Goal: Transaction & Acquisition: Download file/media

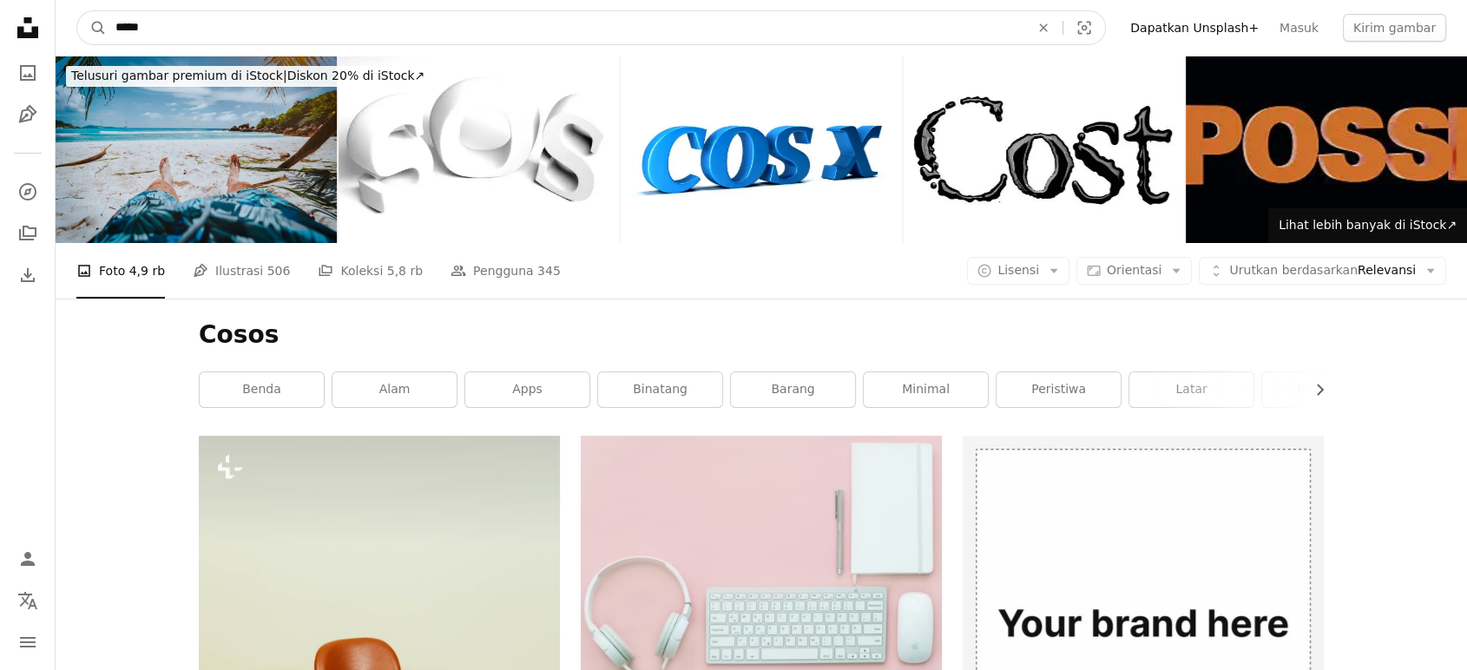
drag, startPoint x: 643, startPoint y: 19, endPoint x: 0, endPoint y: -86, distance: 651.1
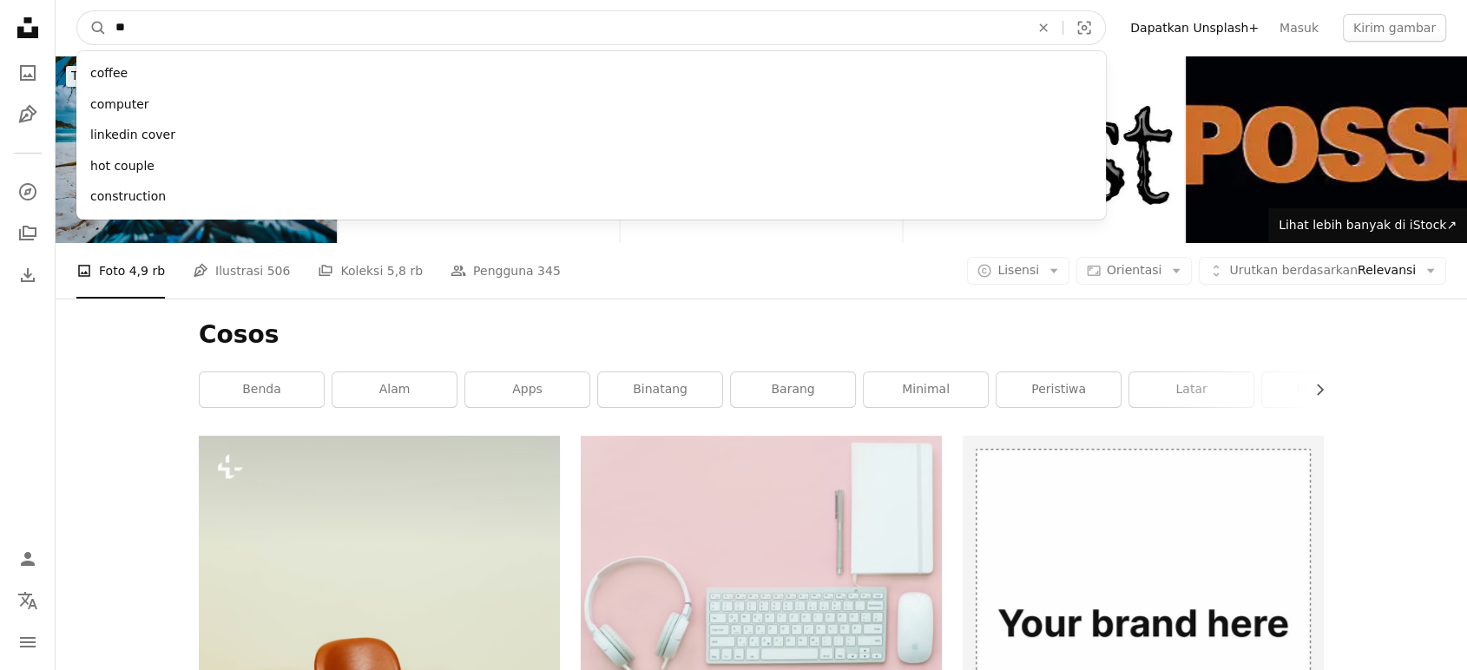
type input "***"
click button "A magnifying glass" at bounding box center [92, 27] width 30 height 33
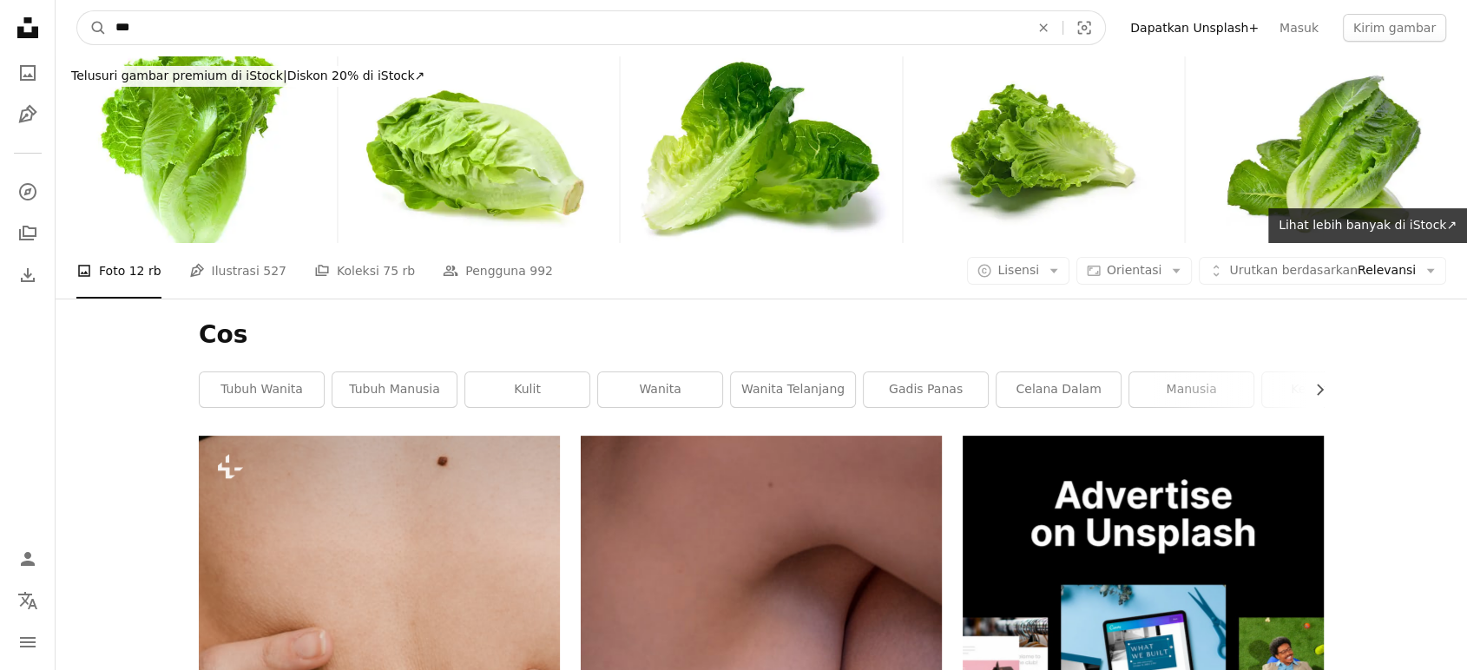
click at [681, 37] on input "***" at bounding box center [566, 27] width 918 height 33
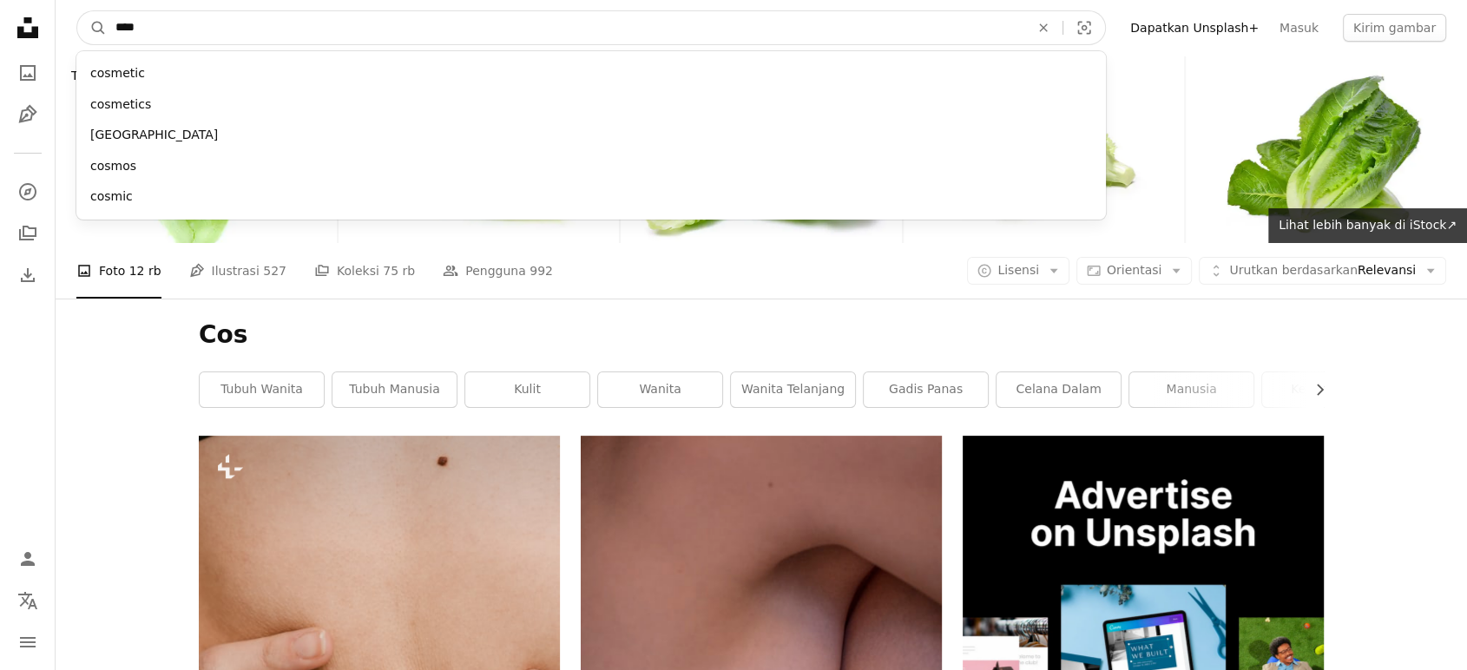
type input "*****"
click button "A magnifying glass" at bounding box center [92, 27] width 30 height 33
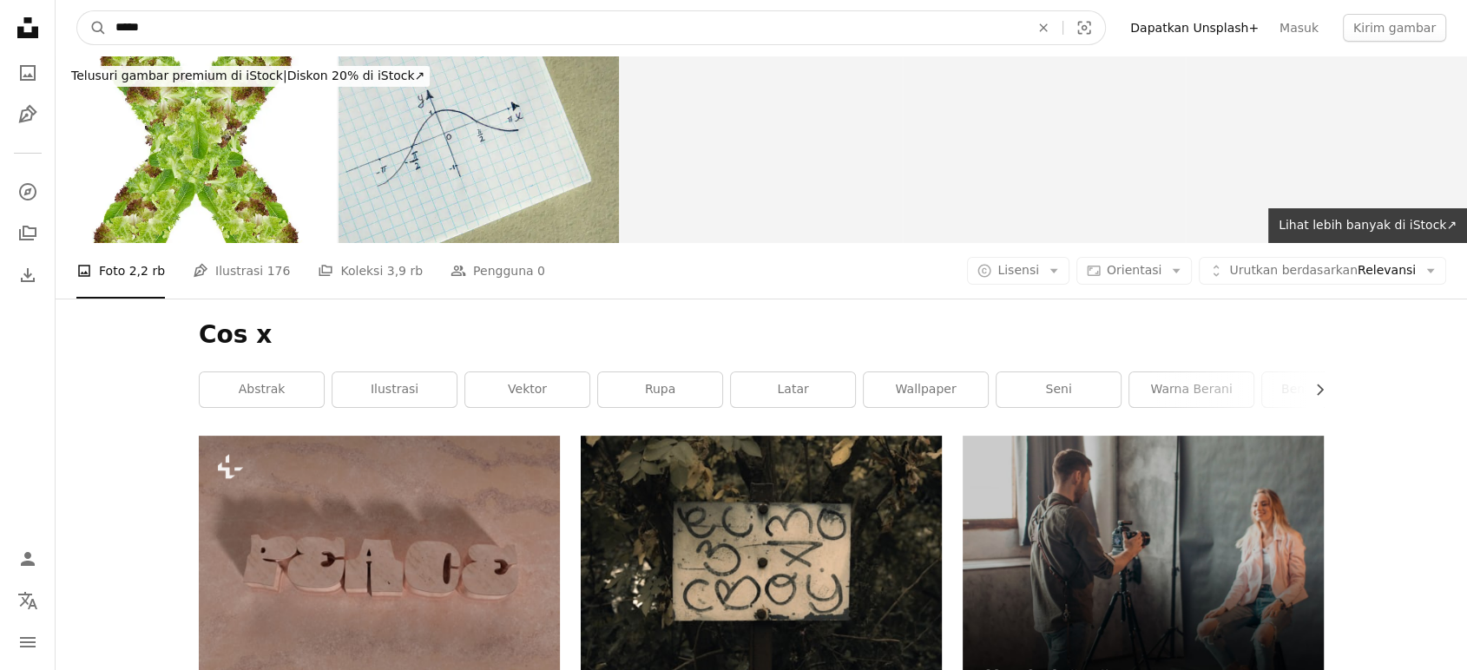
drag, startPoint x: 461, startPoint y: 27, endPoint x: 0, endPoint y: 25, distance: 461.1
click at [200, 36] on input "*****" at bounding box center [566, 27] width 918 height 33
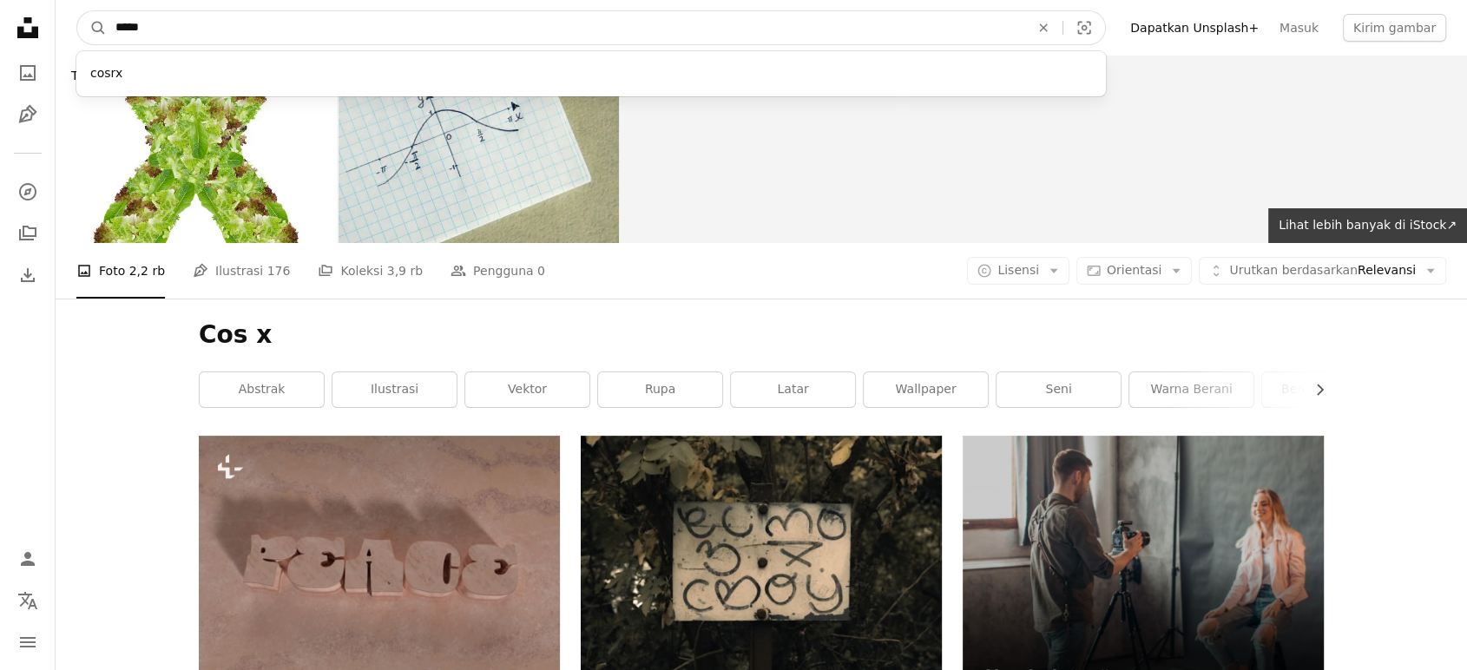
drag, startPoint x: 470, startPoint y: 18, endPoint x: 0, endPoint y: 69, distance: 472.4
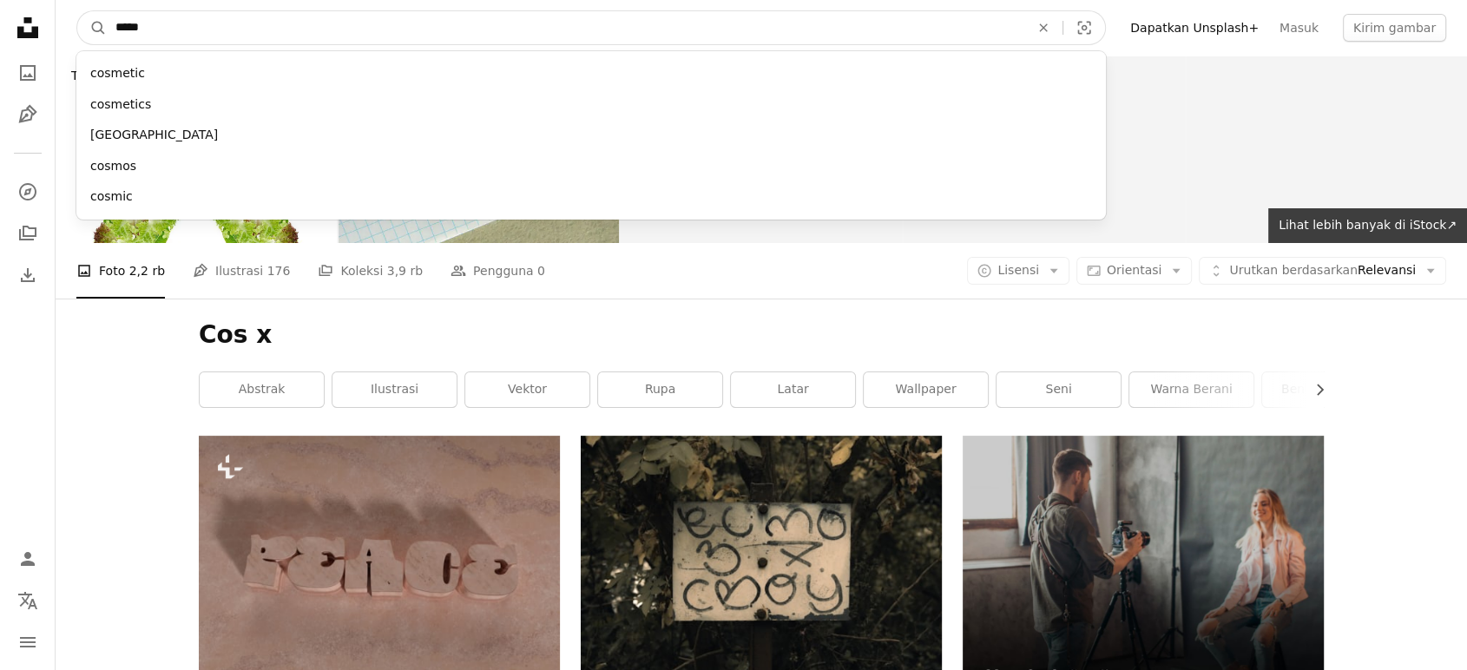
type input "******"
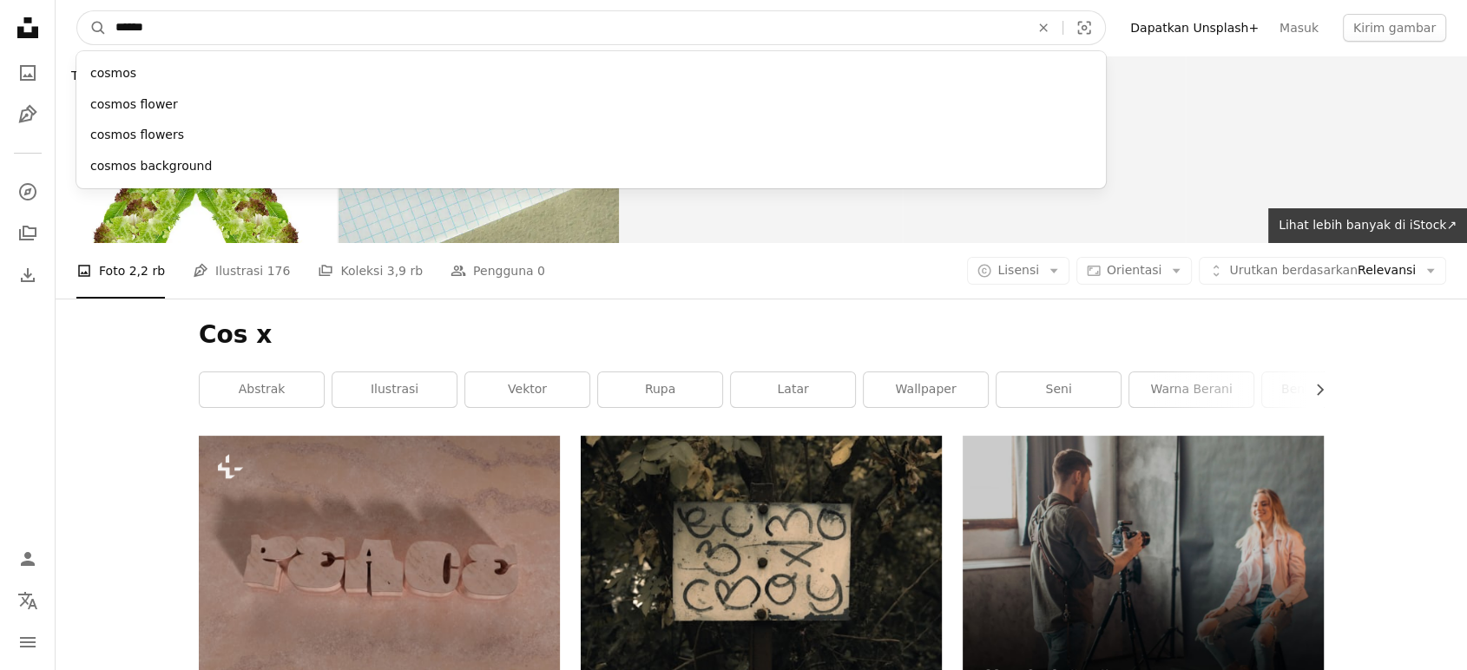
click button "A magnifying glass" at bounding box center [92, 27] width 30 height 33
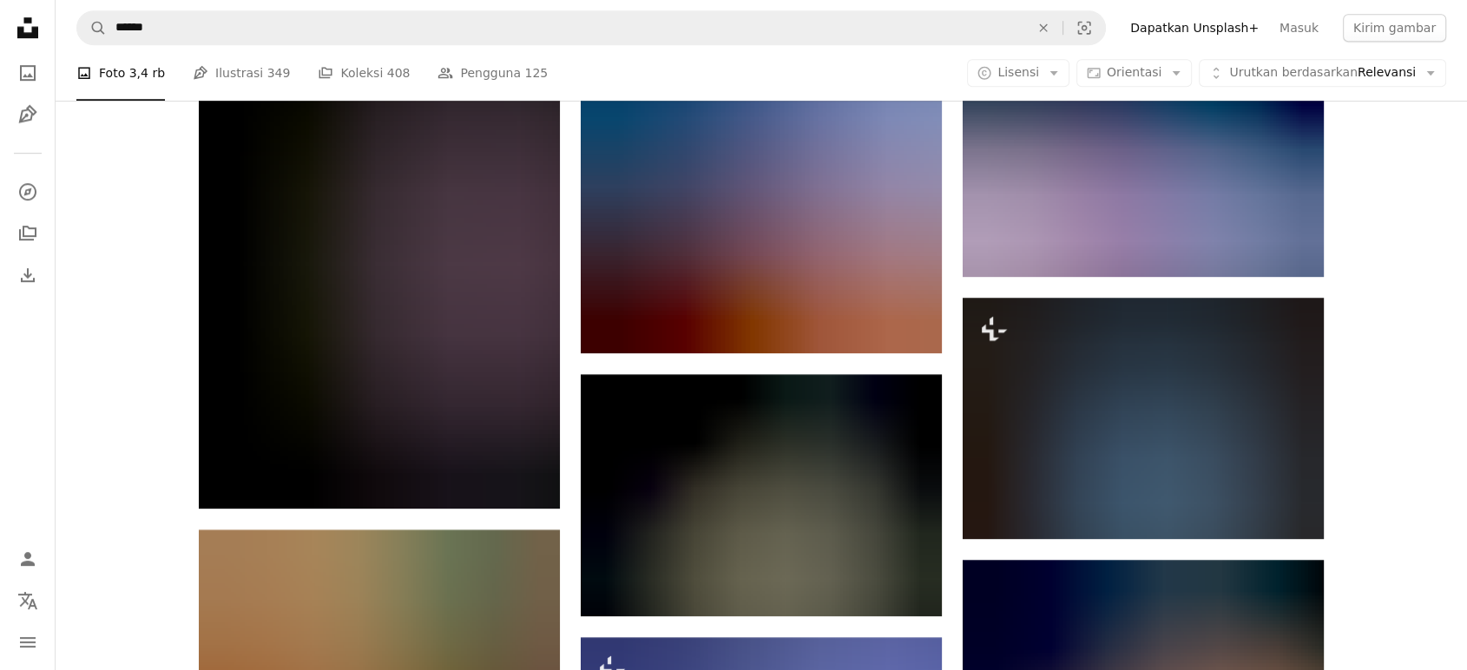
scroll to position [1096, 0]
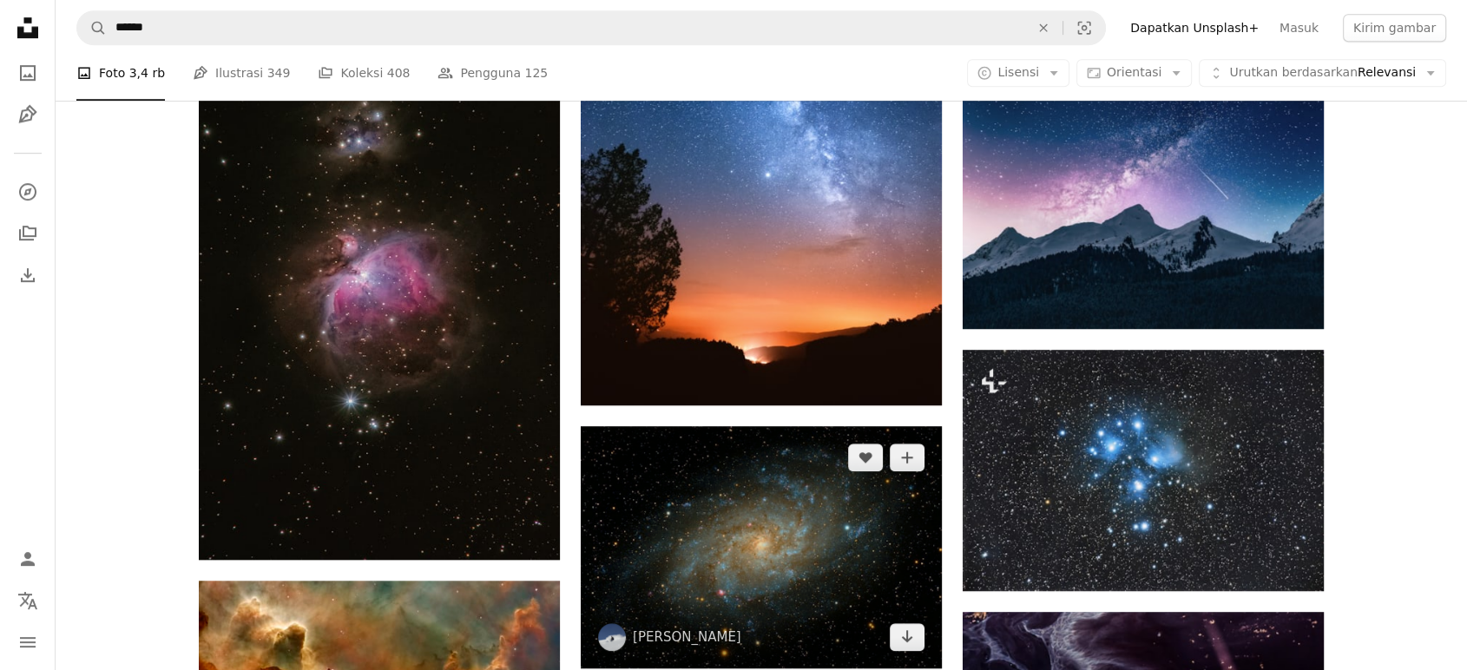
click at [811, 547] on img at bounding box center [761, 547] width 361 height 243
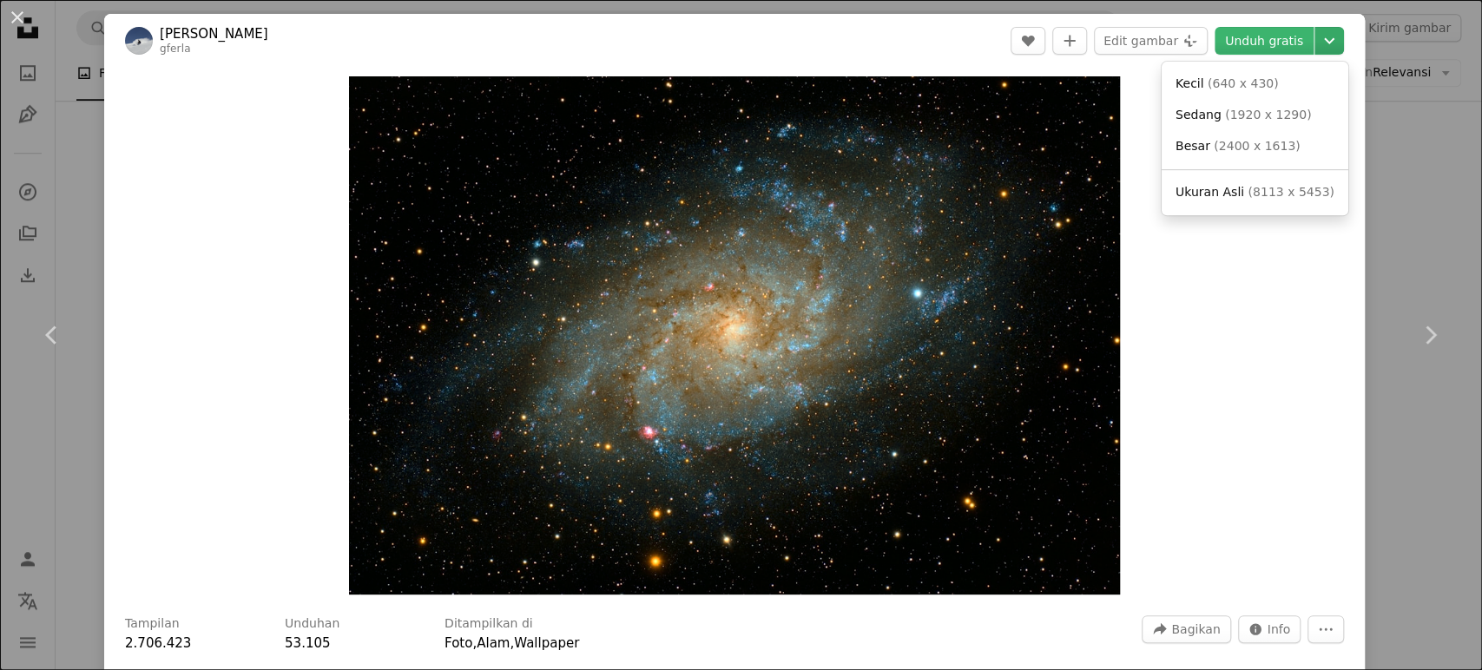
click at [1315, 40] on icon "Chevron down" at bounding box center [1329, 40] width 28 height 21
click at [1296, 138] on link "Besar ( 2400 x 1613 )" at bounding box center [1255, 146] width 173 height 31
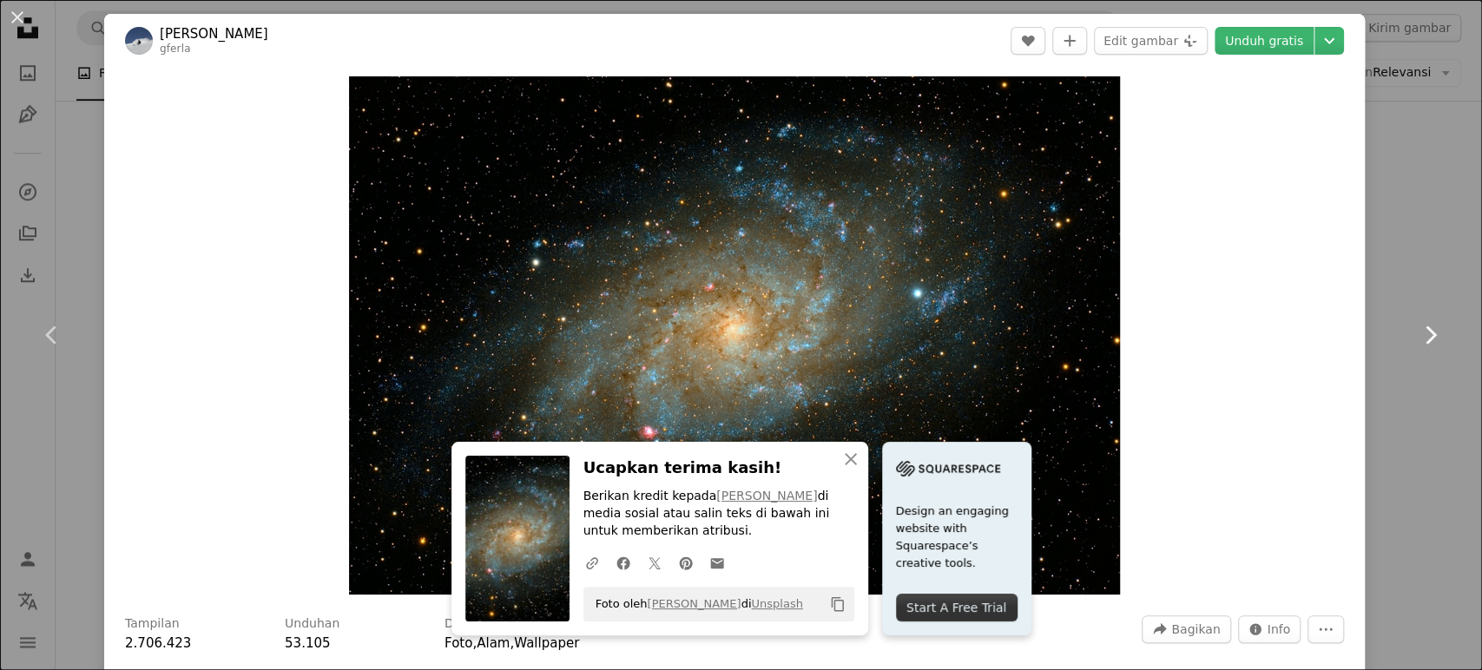
click at [1416, 300] on link "Chevron right" at bounding box center [1430, 335] width 104 height 167
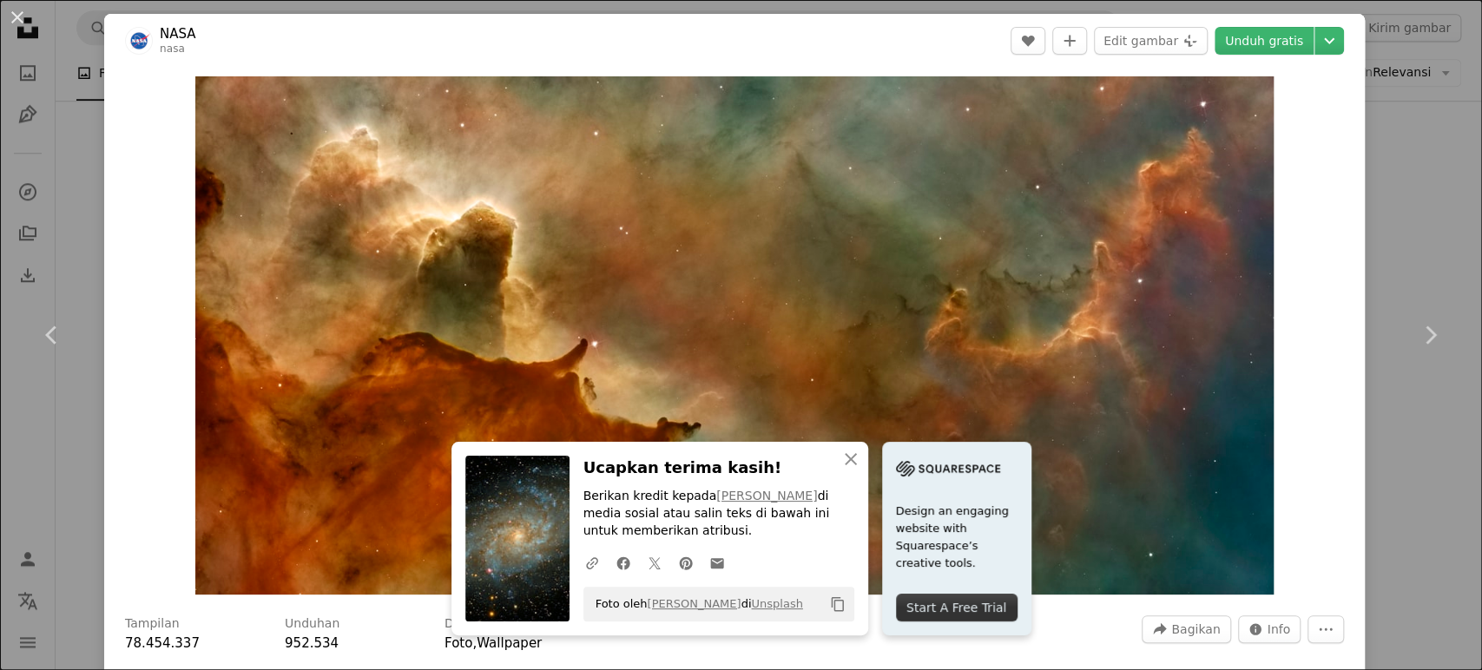
click at [1406, 186] on div "An X shape Chevron left Chevron right NASA nasa A heart A plus sign Edit gambar…" at bounding box center [741, 335] width 1482 height 670
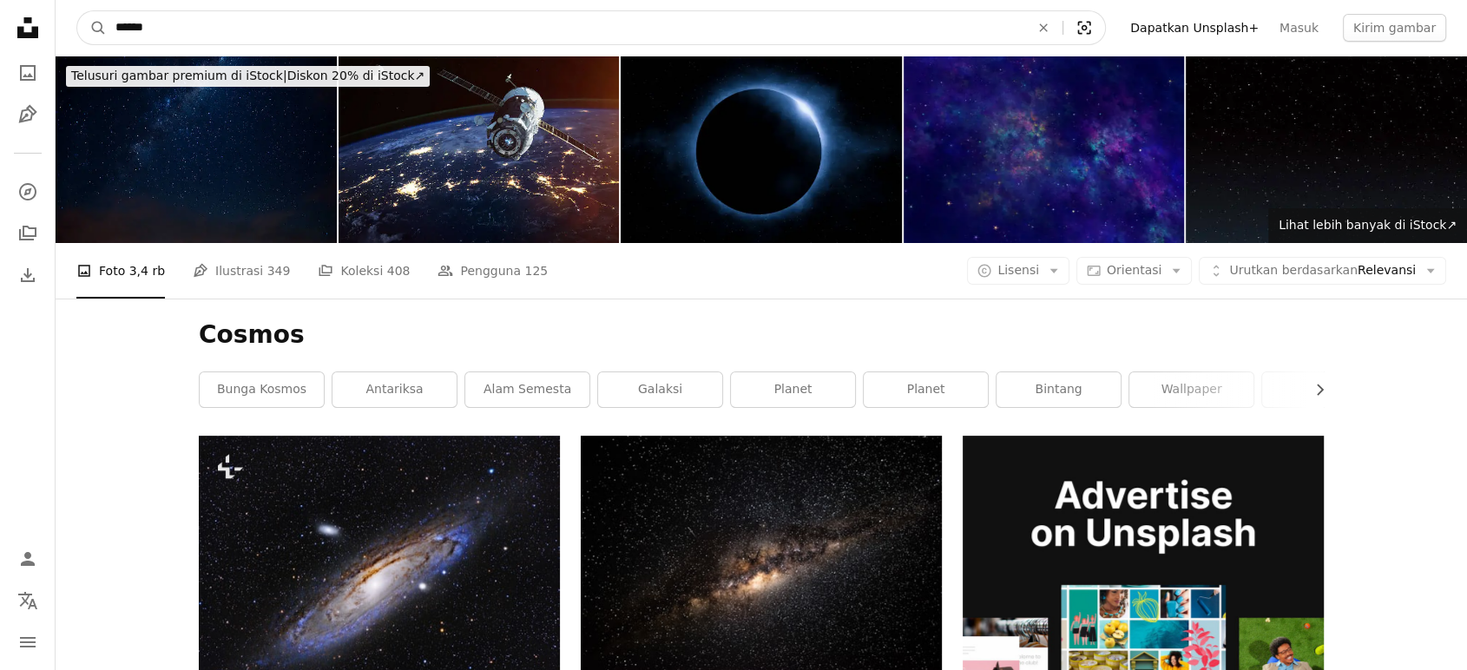
click at [1105, 25] on icon "Visual search" at bounding box center [1085, 27] width 42 height 17
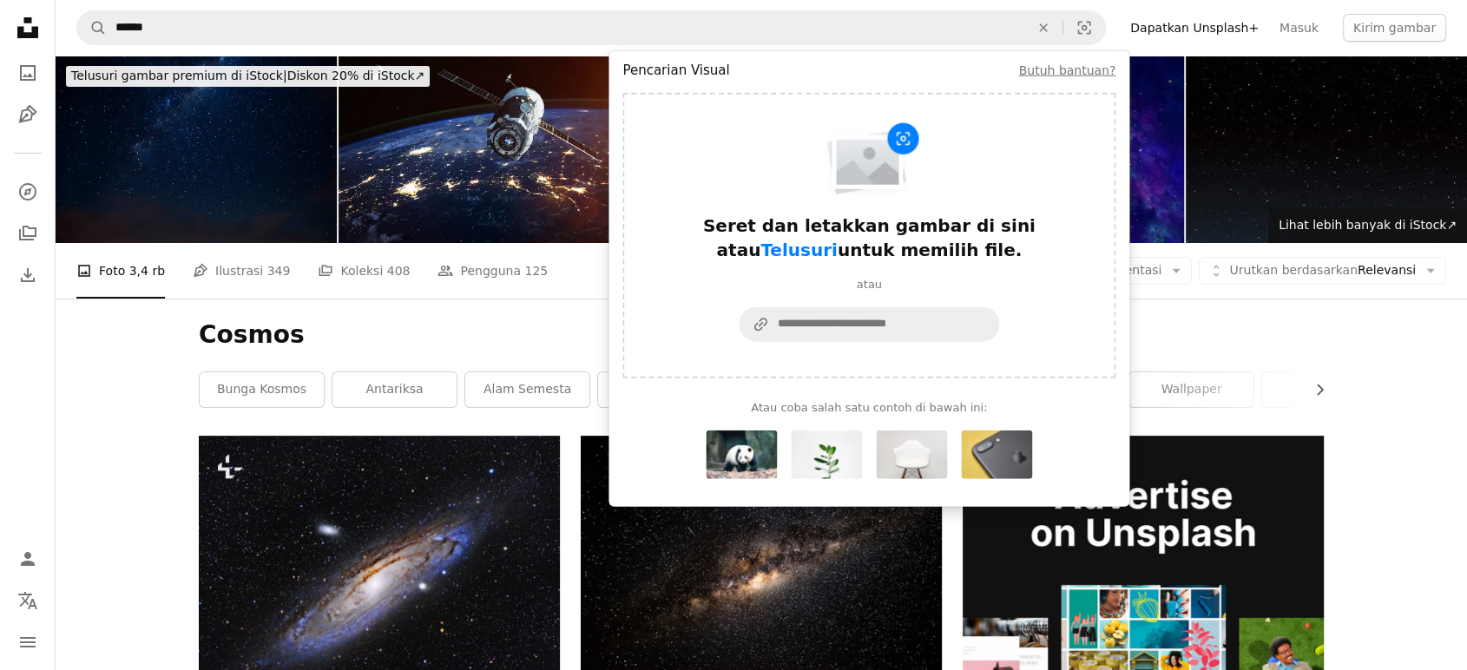
click at [986, 456] on img "Formulir pencarian visual" at bounding box center [996, 455] width 71 height 49
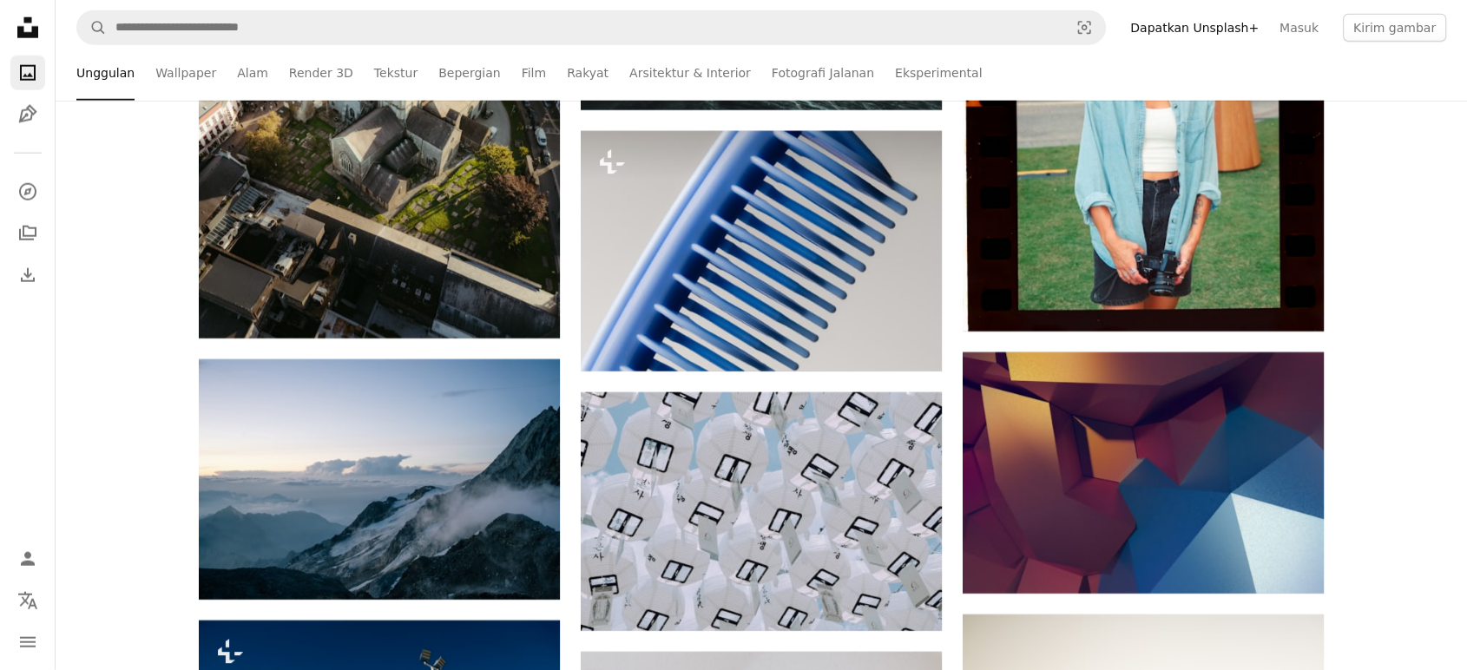
scroll to position [4761, 0]
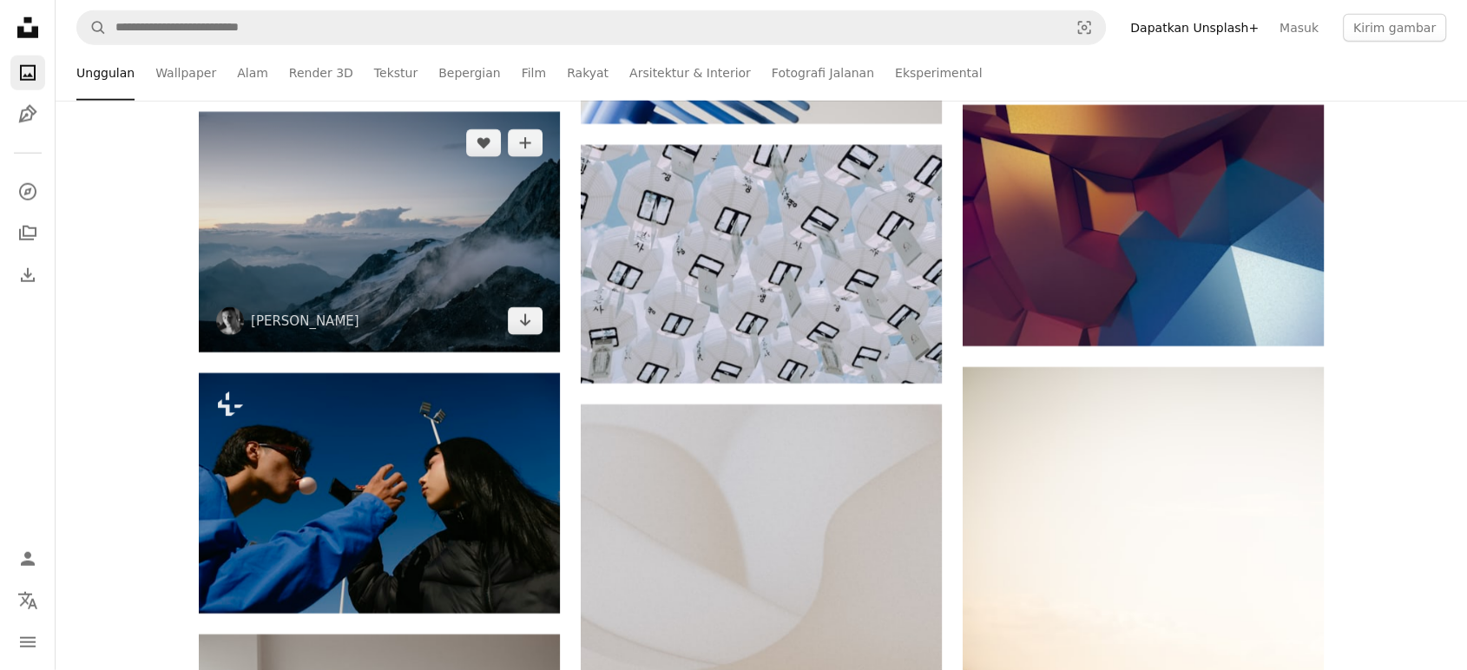
click at [473, 286] on img at bounding box center [379, 232] width 361 height 241
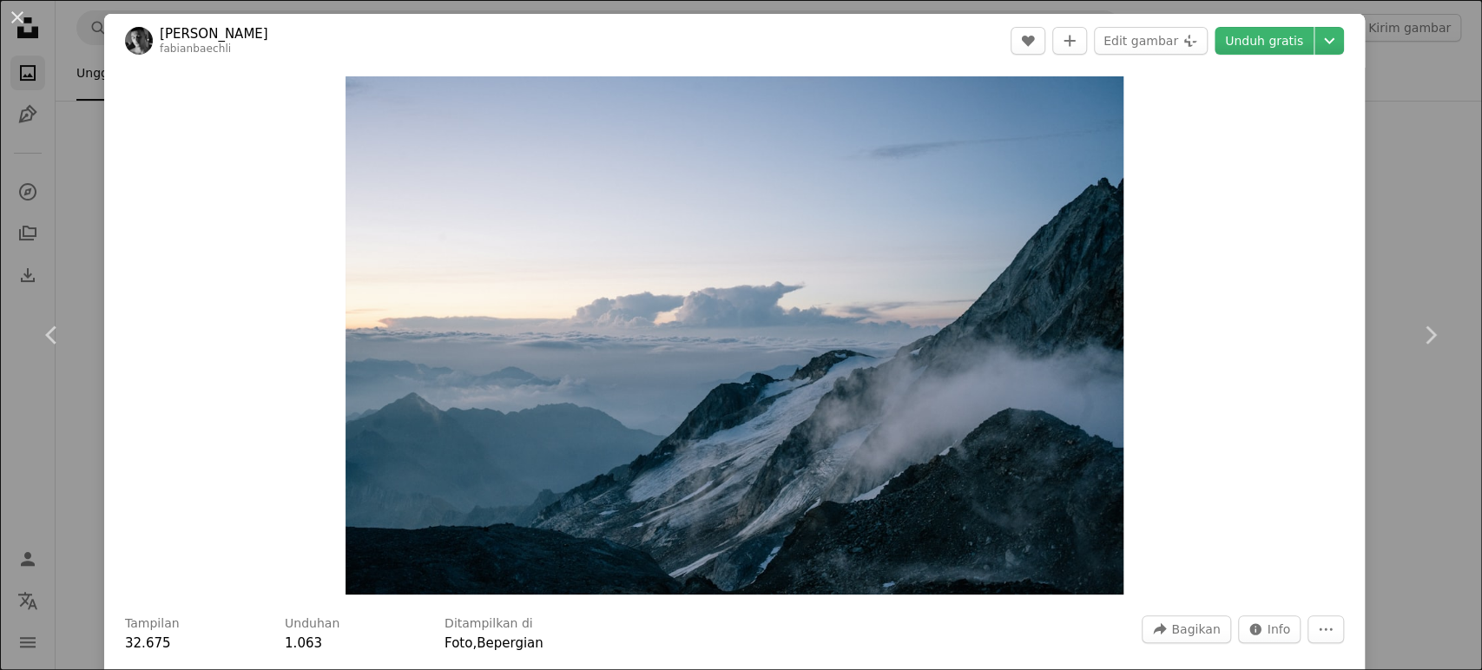
click at [1328, 42] on header "[PERSON_NAME] fabianbaechli A heart A plus sign Edit gambar Plus sign for Unspl…" at bounding box center [734, 41] width 1261 height 54
click at [1326, 42] on button "Chevron down" at bounding box center [1330, 41] width 30 height 28
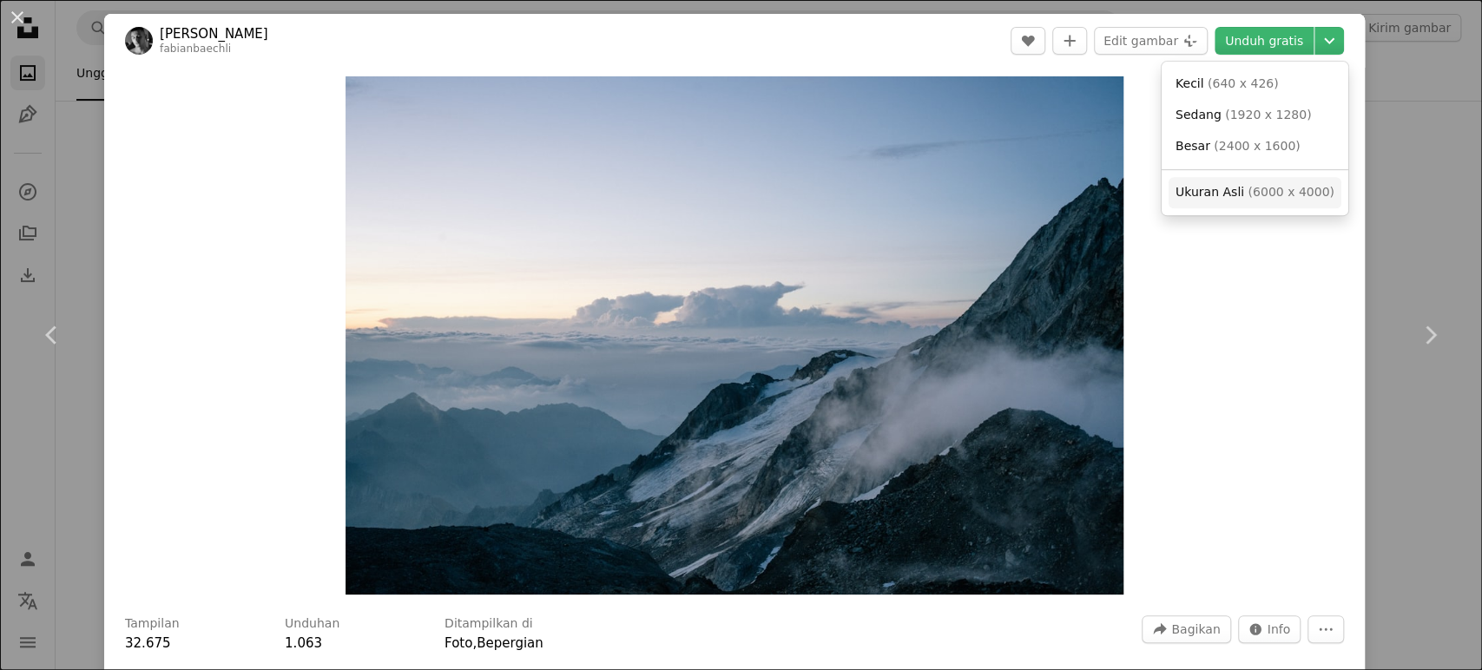
click at [1241, 195] on span "Ukuran Asli ( 6000 x 4000 )" at bounding box center [1255, 192] width 159 height 17
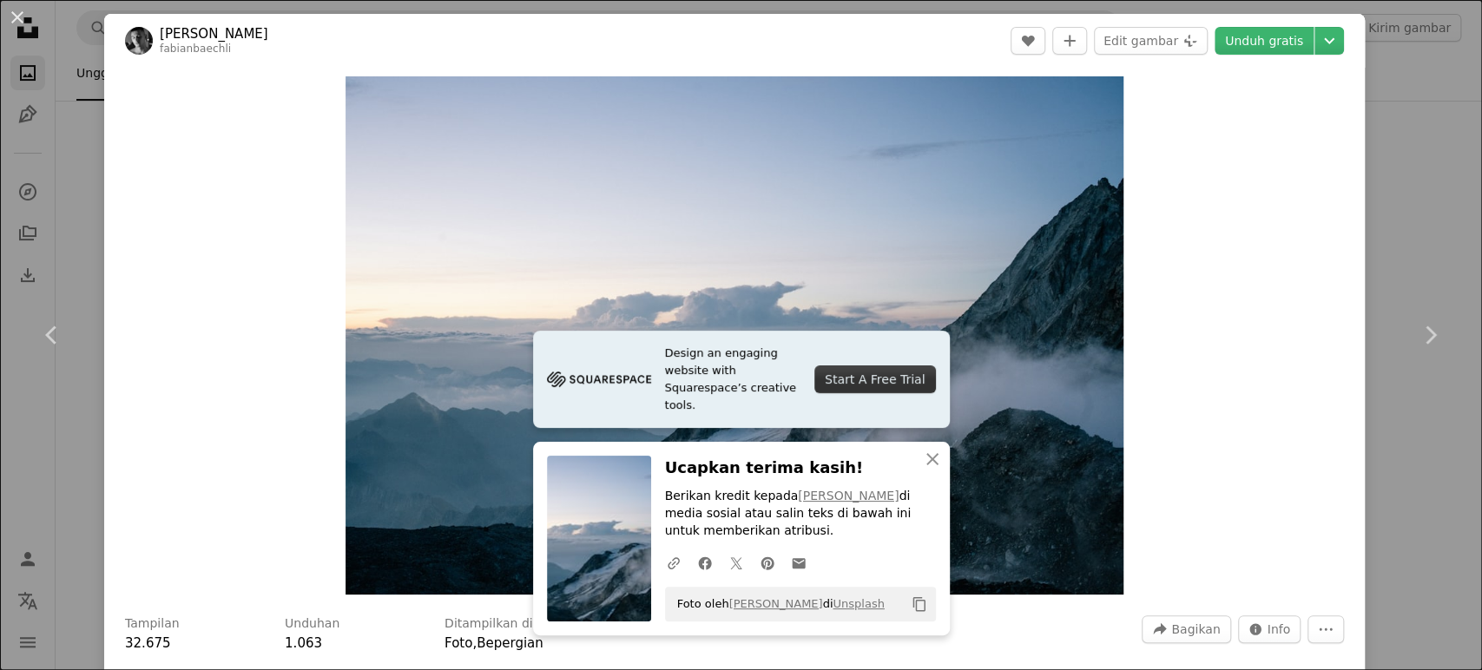
click at [1439, 192] on div "An X shape Chevron left Chevron right [PERSON_NAME] fabianbaechli A heart A plu…" at bounding box center [741, 335] width 1482 height 670
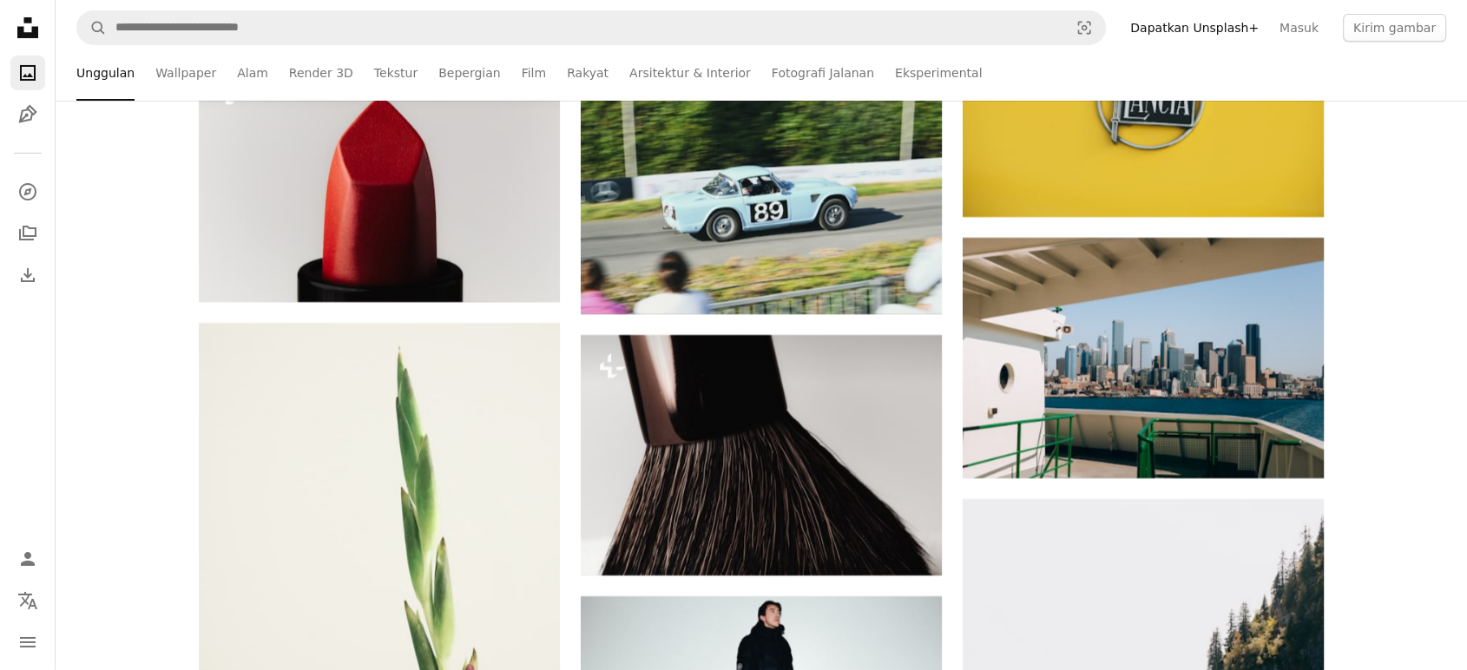
scroll to position [6225, 0]
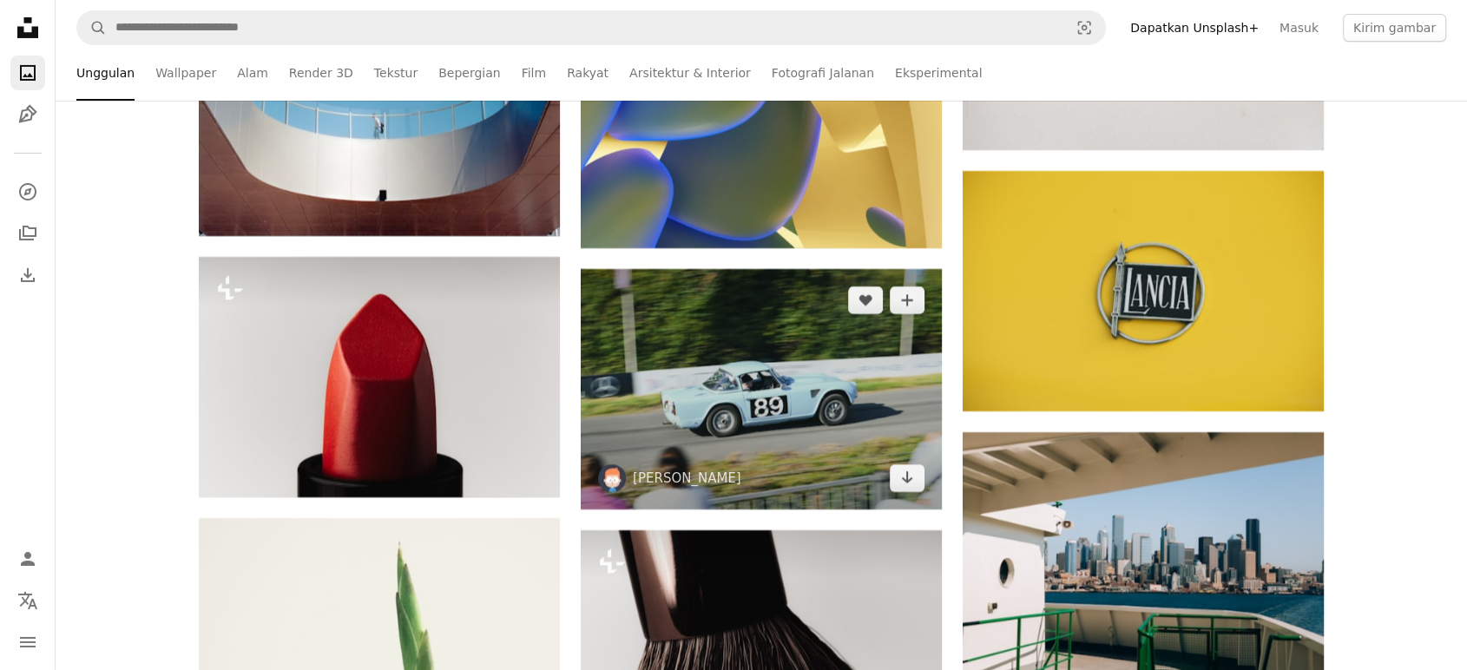
click at [801, 401] on img at bounding box center [761, 389] width 361 height 241
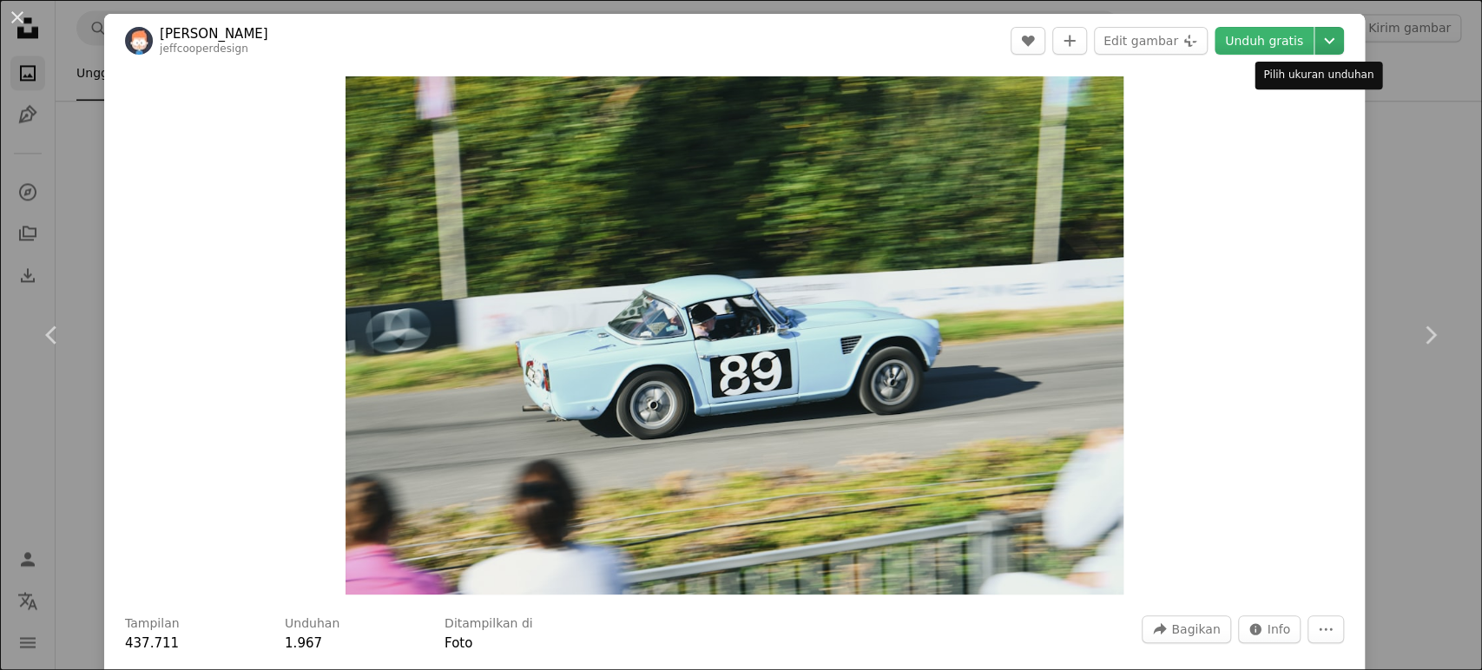
click at [1320, 40] on icon "Chevron down" at bounding box center [1329, 40] width 28 height 21
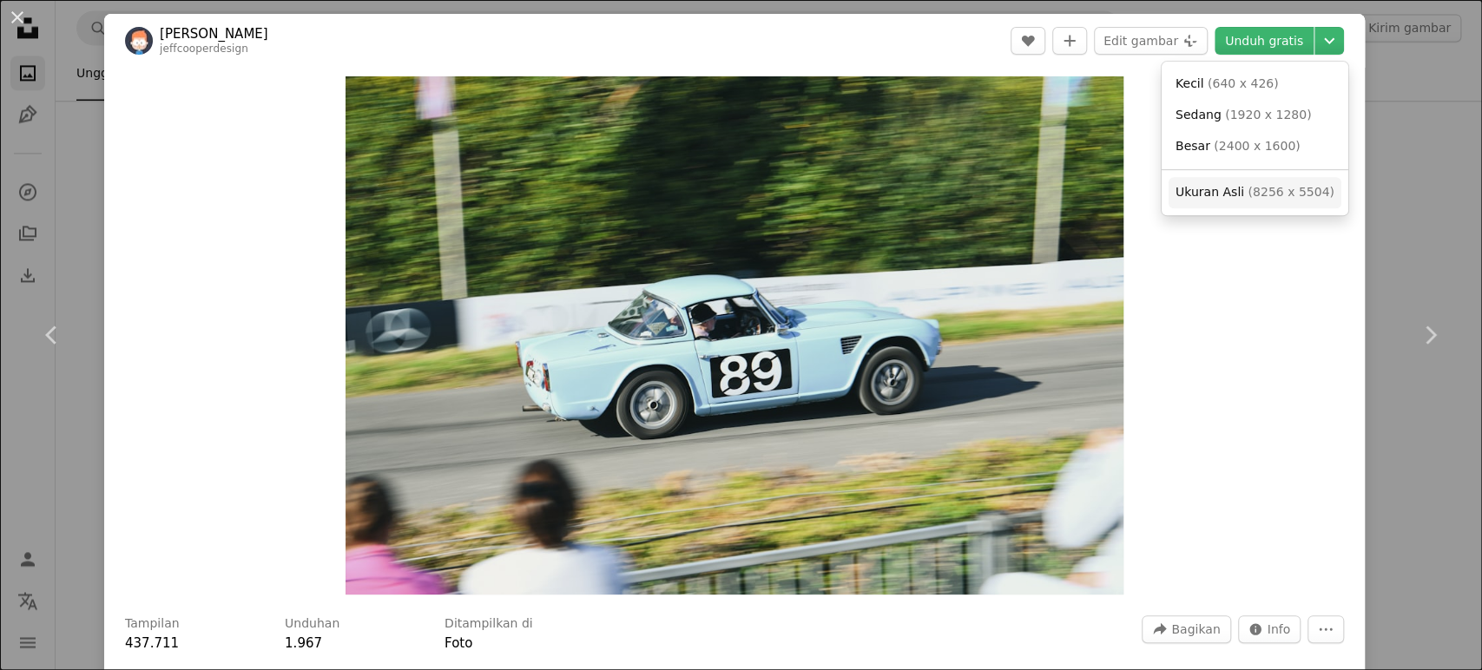
drag, startPoint x: 1269, startPoint y: 192, endPoint x: 1285, endPoint y: 161, distance: 35.3
click at [1269, 193] on span "( 8256 x 5504 )" at bounding box center [1291, 192] width 86 height 14
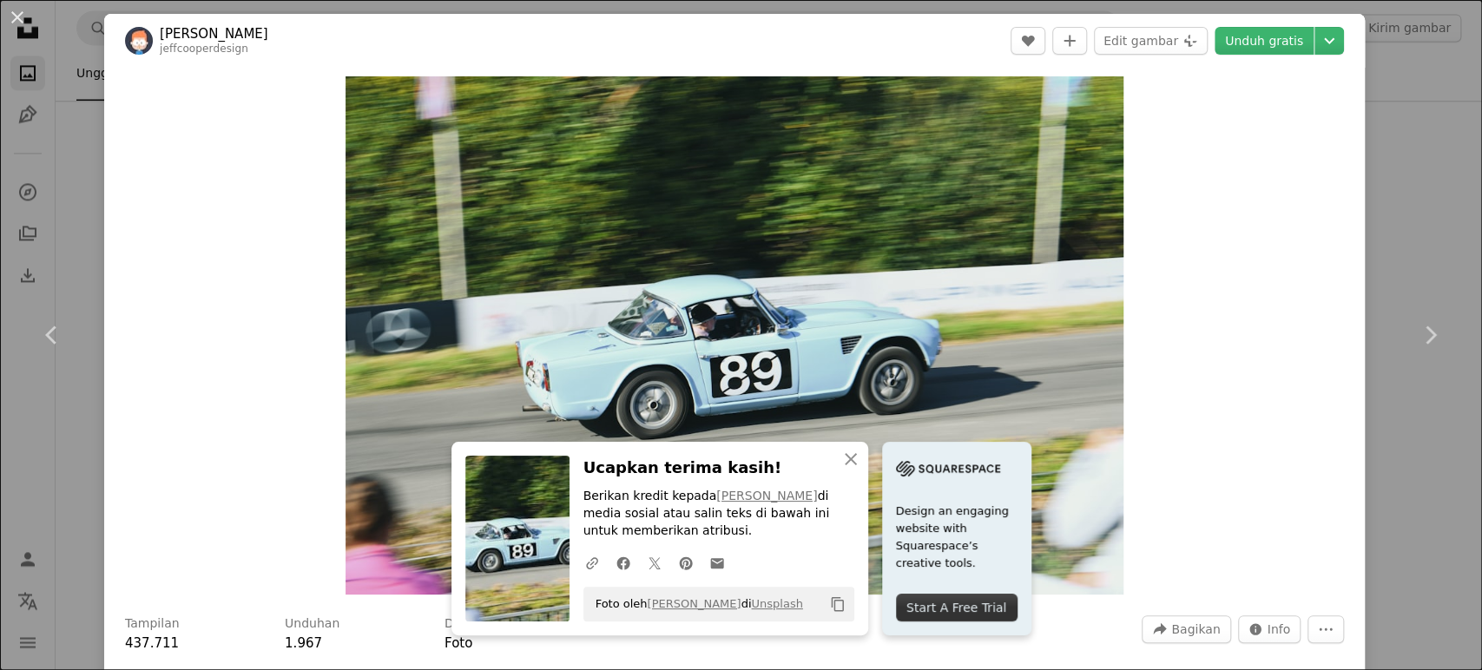
drag, startPoint x: 1356, startPoint y: 144, endPoint x: 1394, endPoint y: 123, distance: 42.8
click at [1355, 144] on div "An X shape Chevron left Chevron right [PERSON_NAME] jeffcooperdesign A heart A …" at bounding box center [741, 335] width 1482 height 670
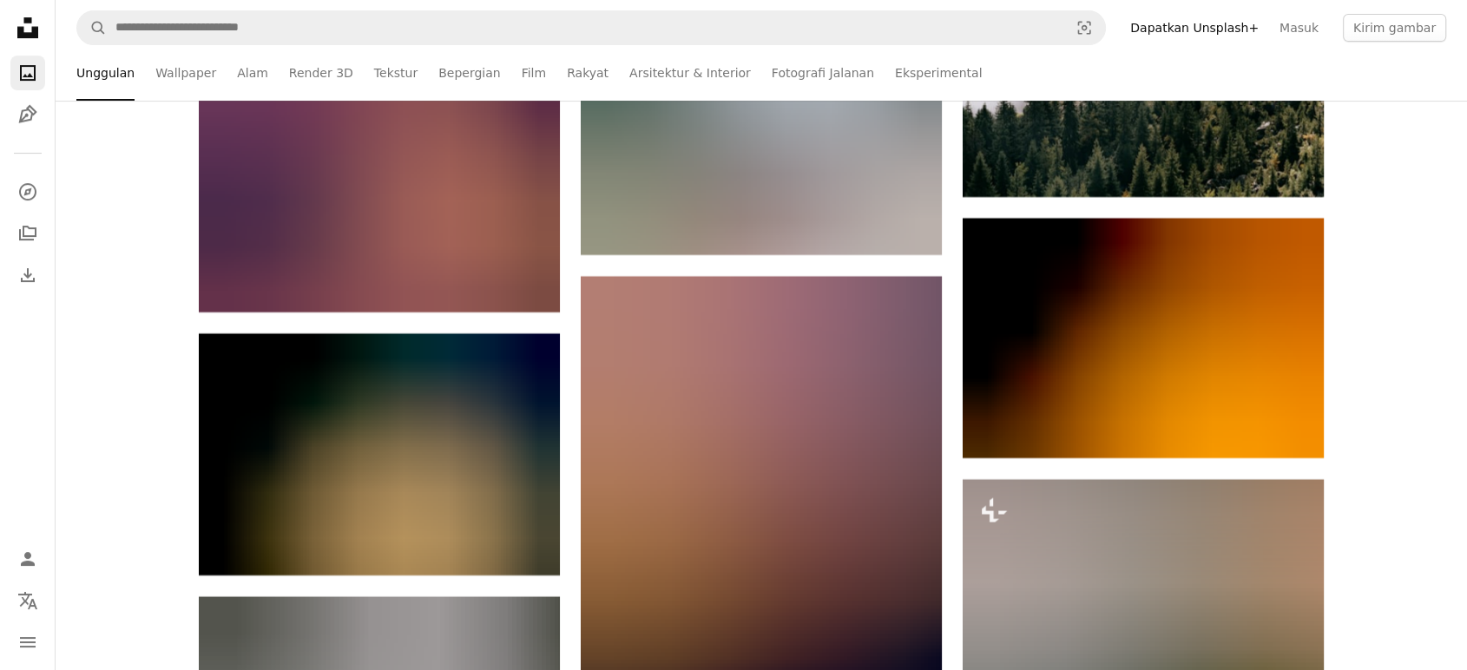
scroll to position [7398, 0]
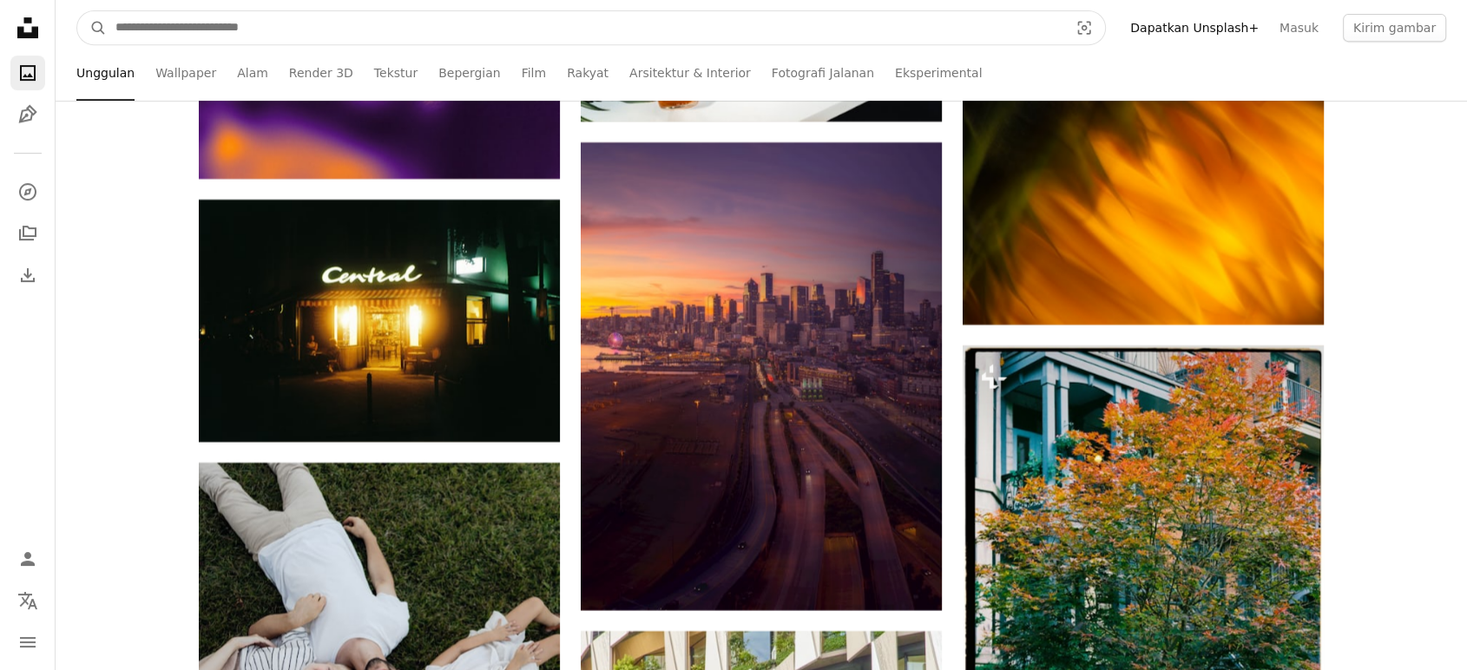
click at [410, 32] on input "Temuka visual di seluruh situs" at bounding box center [585, 27] width 957 height 33
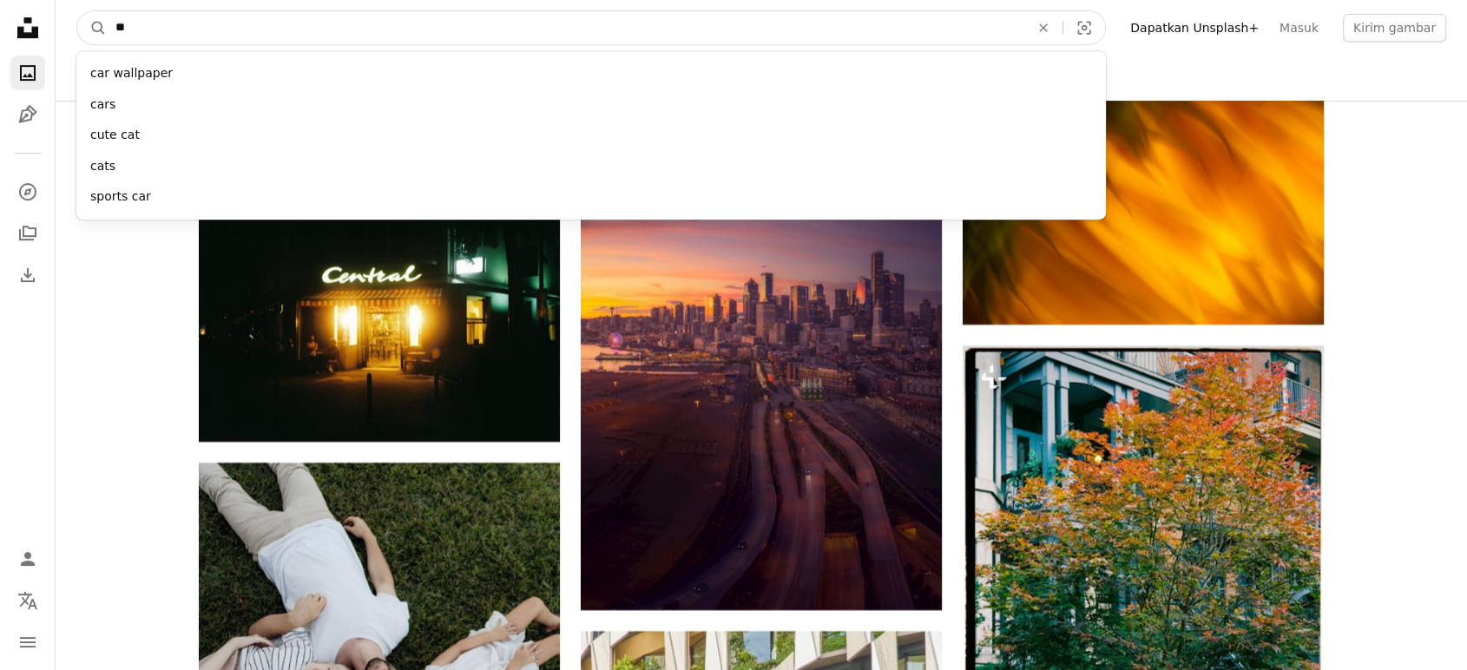
type input "***"
click button "A magnifying glass" at bounding box center [92, 27] width 30 height 33
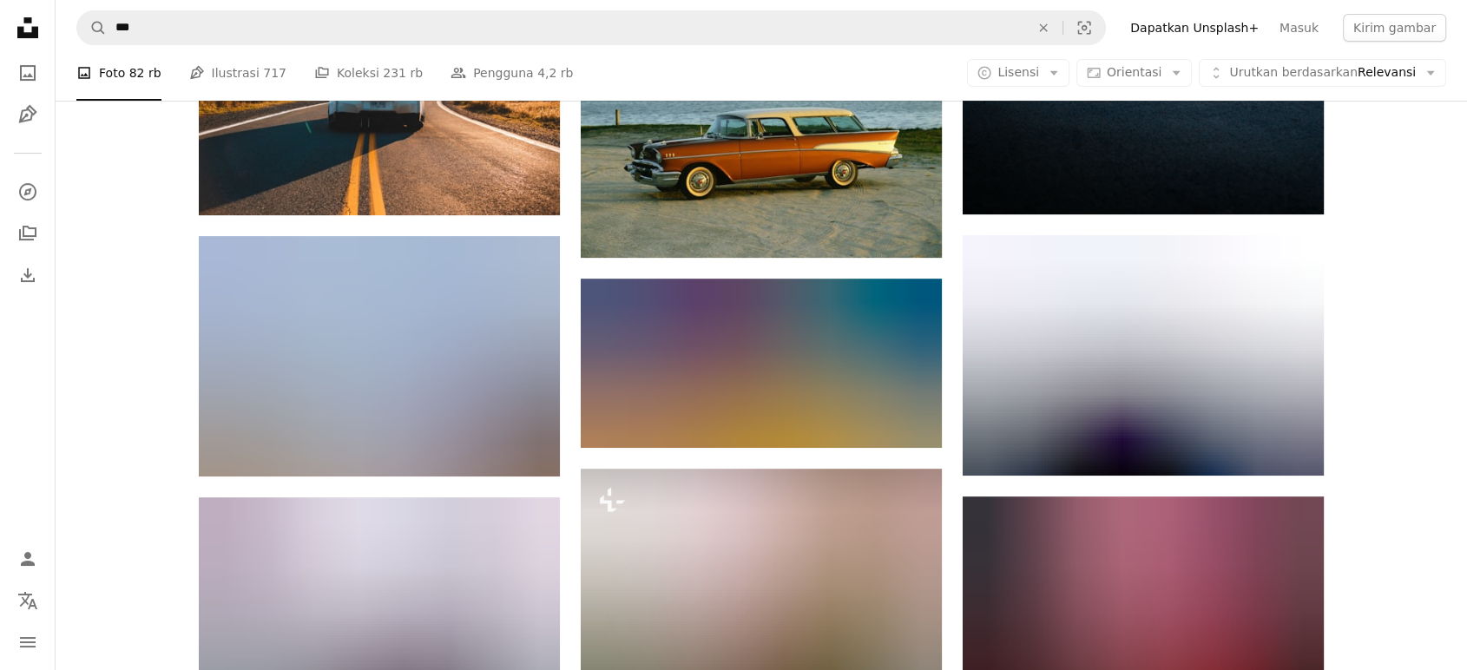
scroll to position [547, 0]
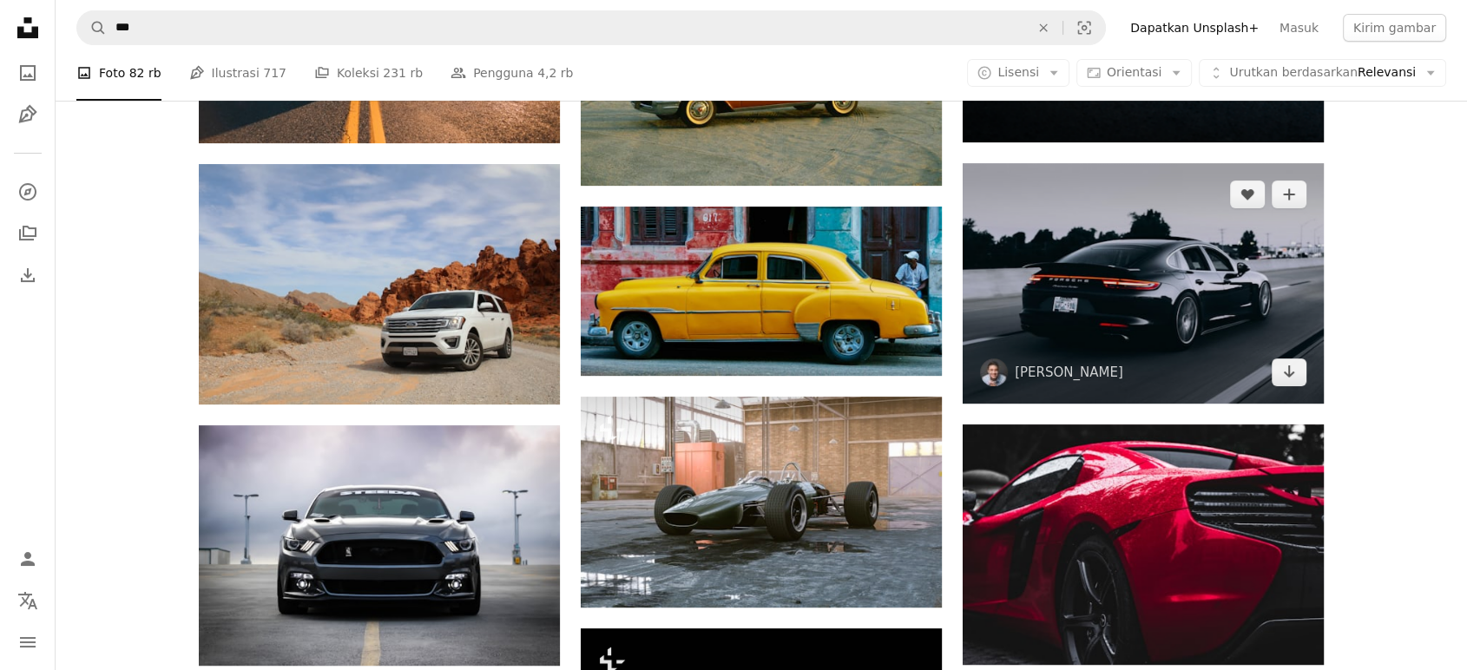
click at [1221, 209] on img at bounding box center [1143, 283] width 361 height 241
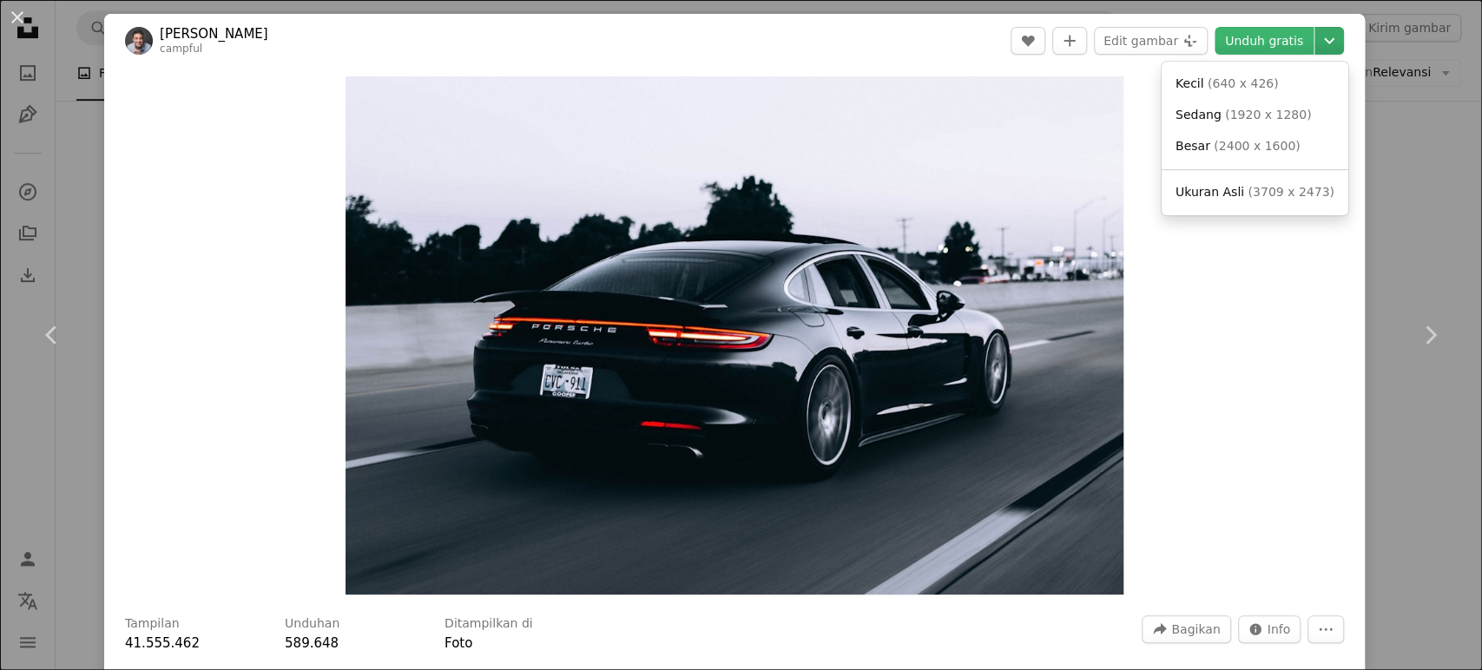
click at [1319, 41] on icon "Chevron down" at bounding box center [1329, 40] width 28 height 21
click at [1261, 192] on span "( 3709 x 2473 )" at bounding box center [1291, 192] width 86 height 14
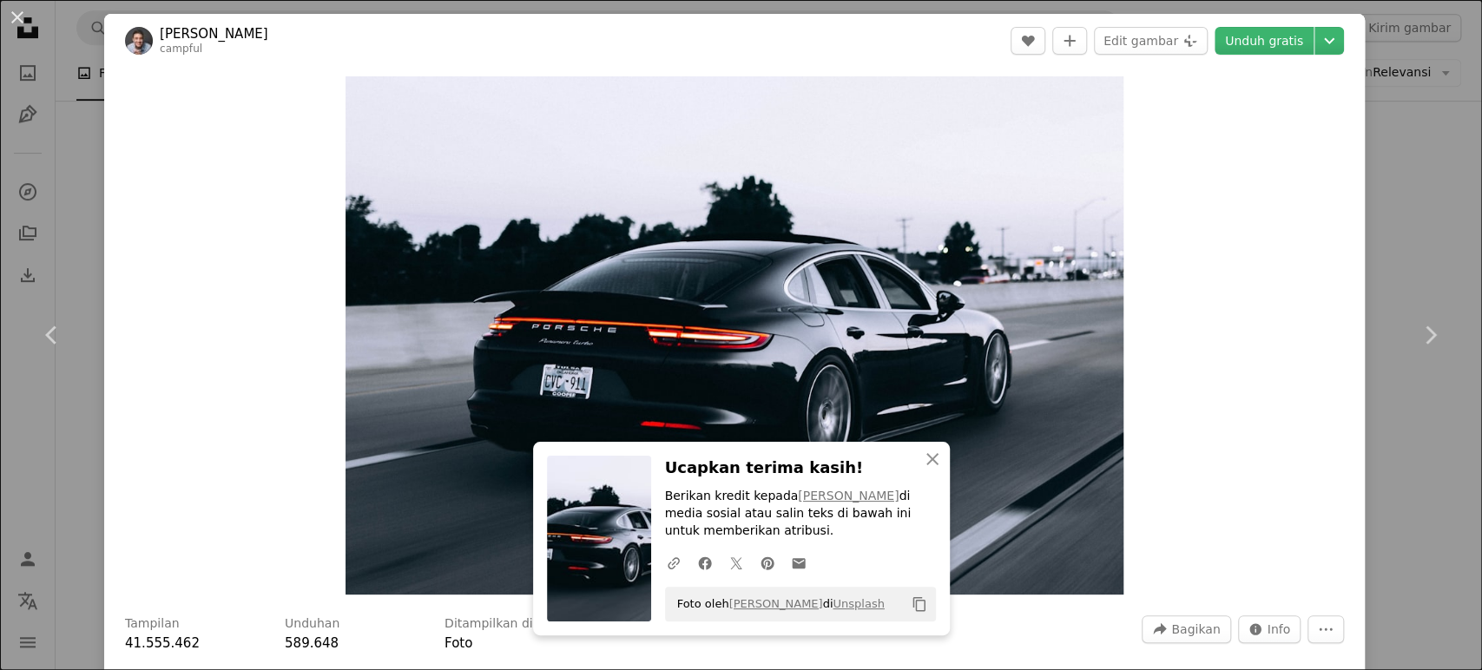
click at [1438, 201] on div "An X shape Chevron left Chevron right Campbell campful A heart A plus sign Edit…" at bounding box center [741, 335] width 1482 height 670
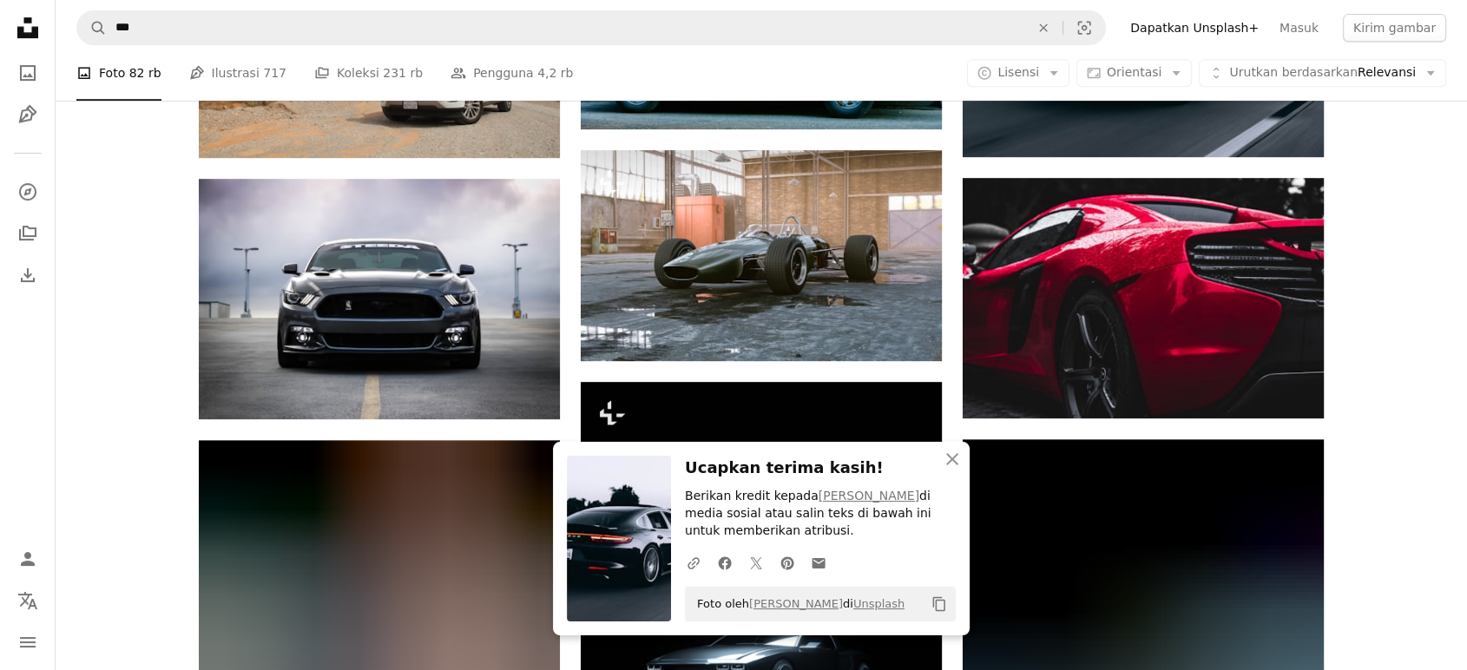
scroll to position [908, 0]
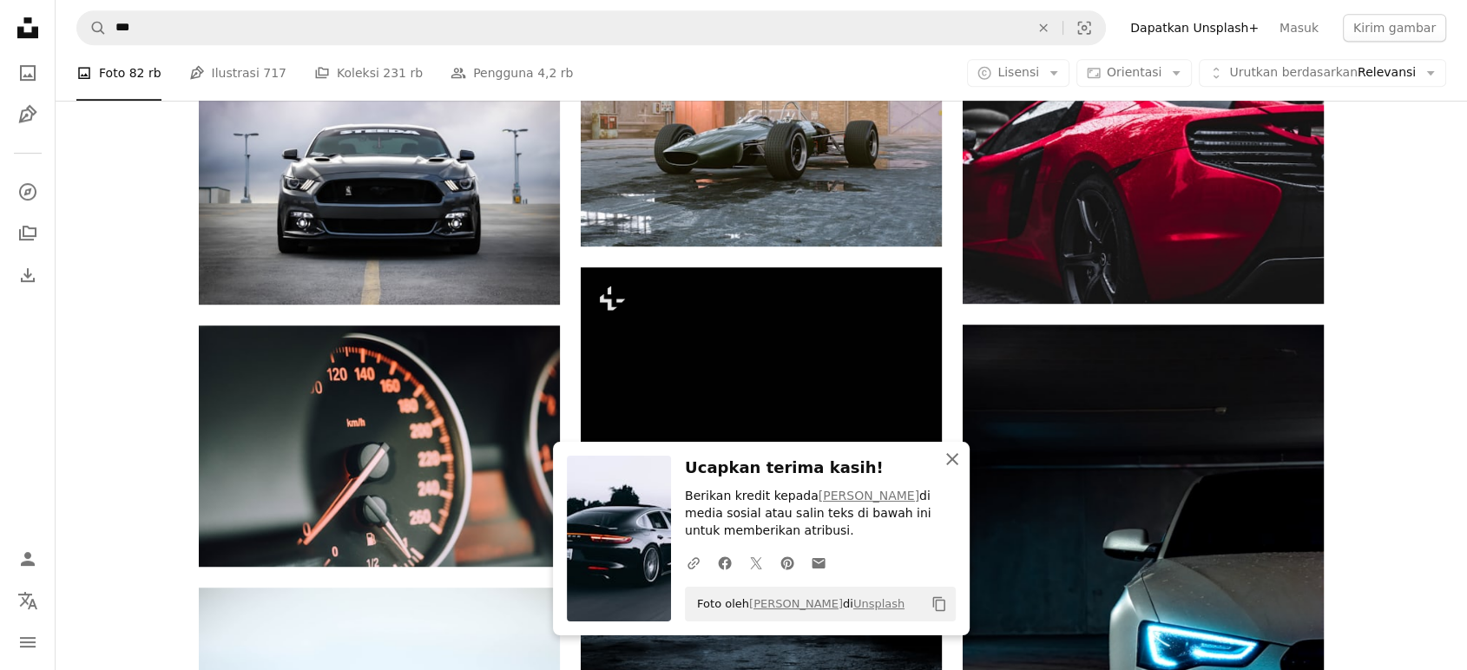
click at [954, 467] on icon "An X shape" at bounding box center [952, 459] width 21 height 21
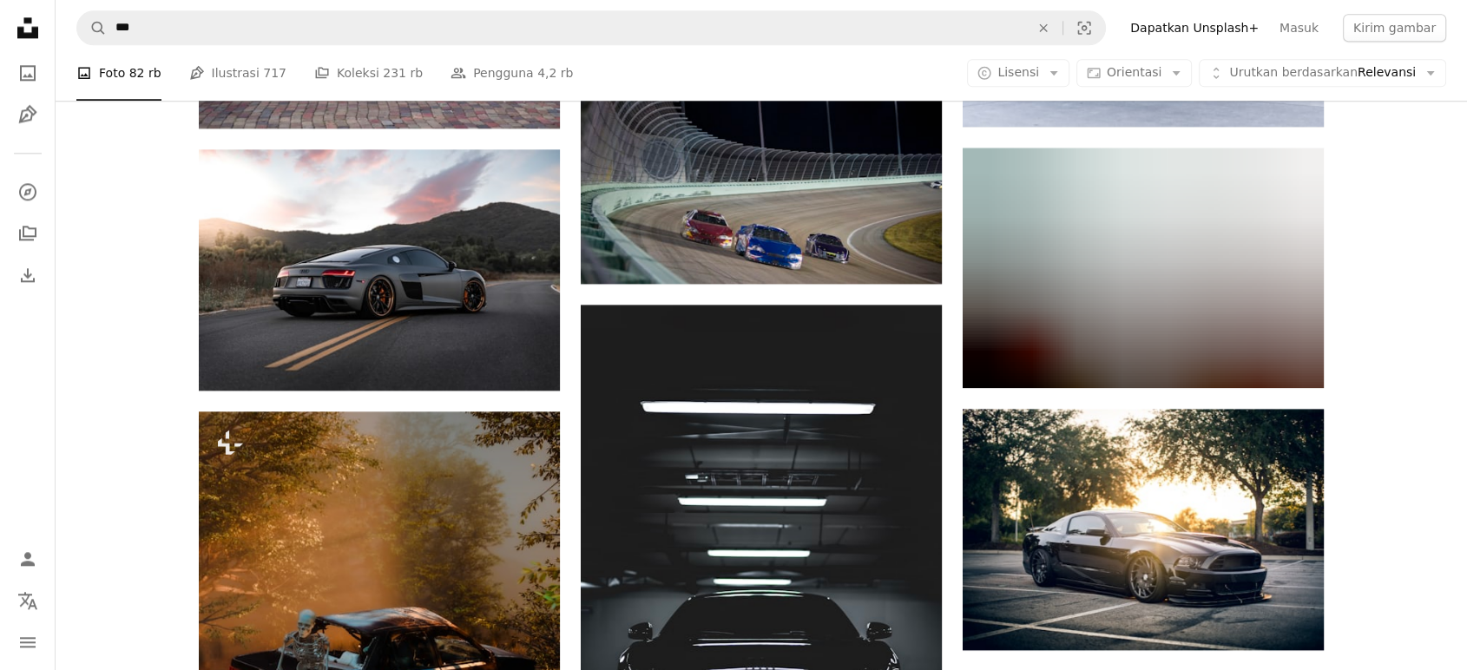
scroll to position [2070, 0]
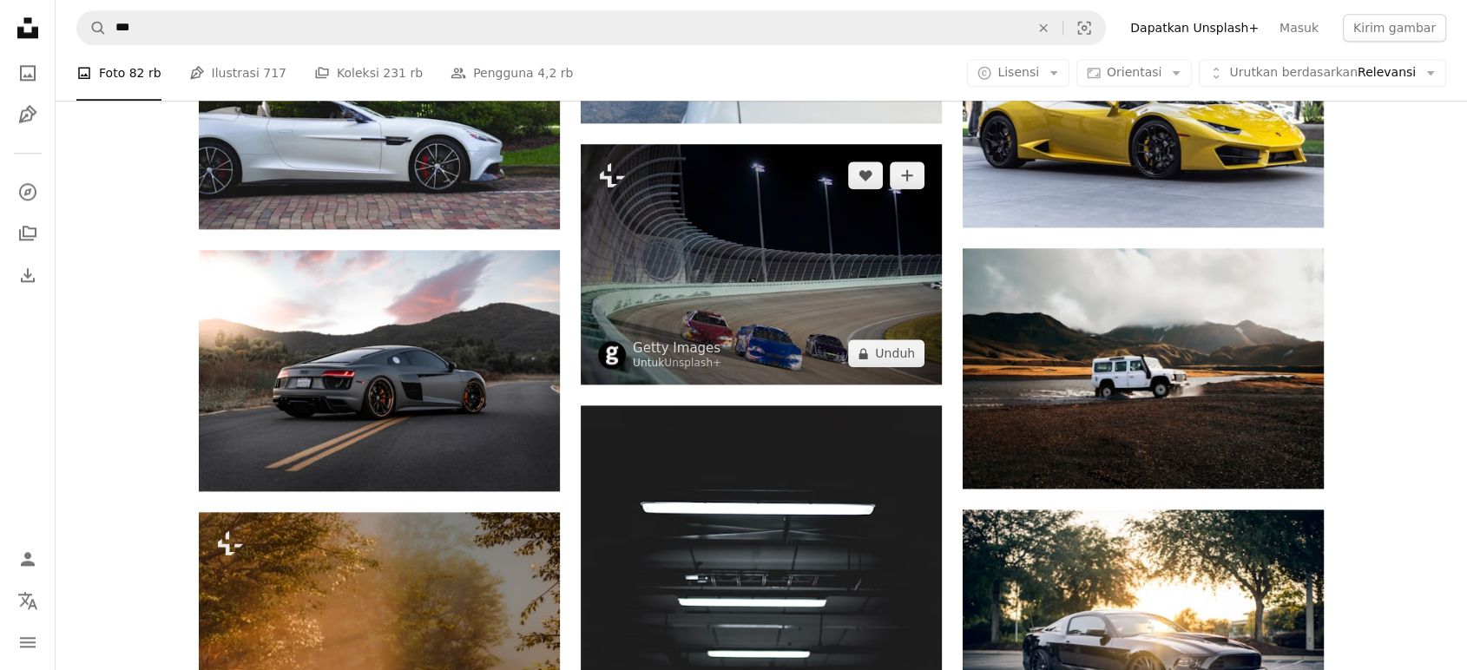
click at [716, 273] on img at bounding box center [761, 264] width 361 height 241
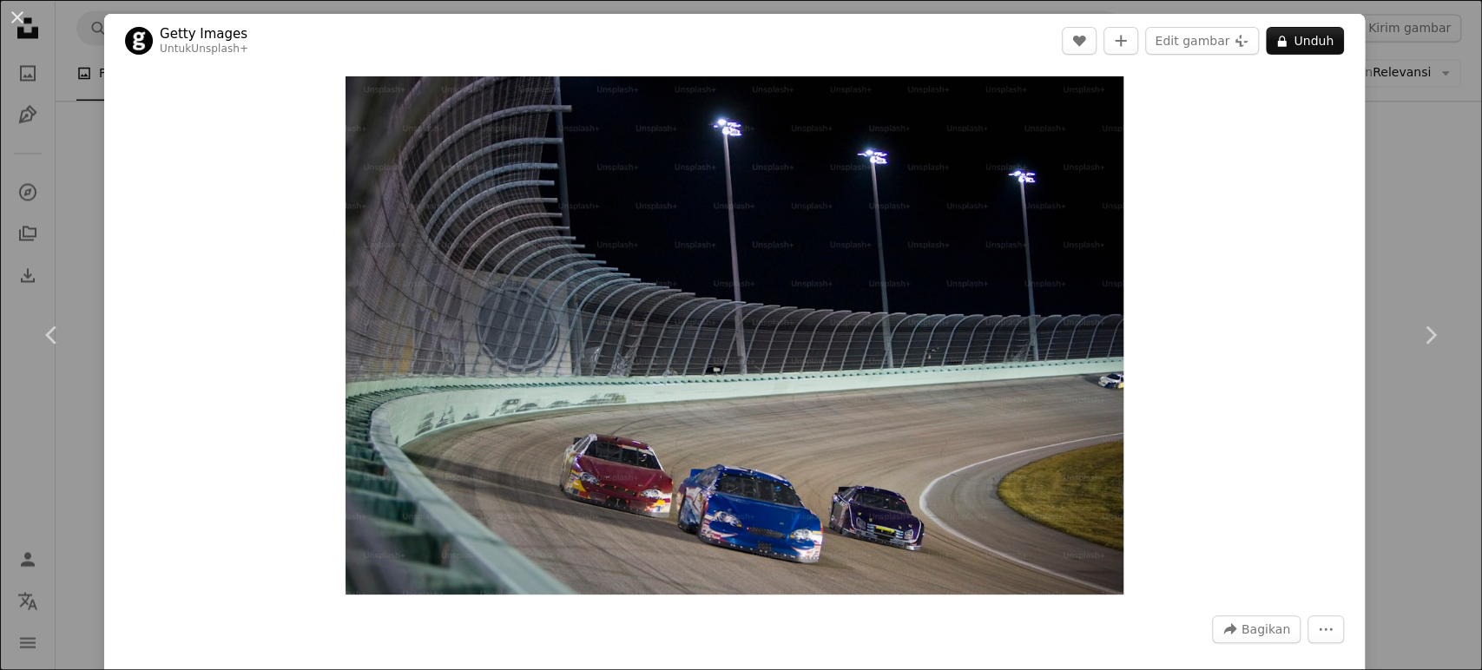
click at [1385, 200] on div "An X shape Chevron left Chevron right Getty Images Untuk Unsplash+ A heart A pl…" at bounding box center [741, 335] width 1482 height 670
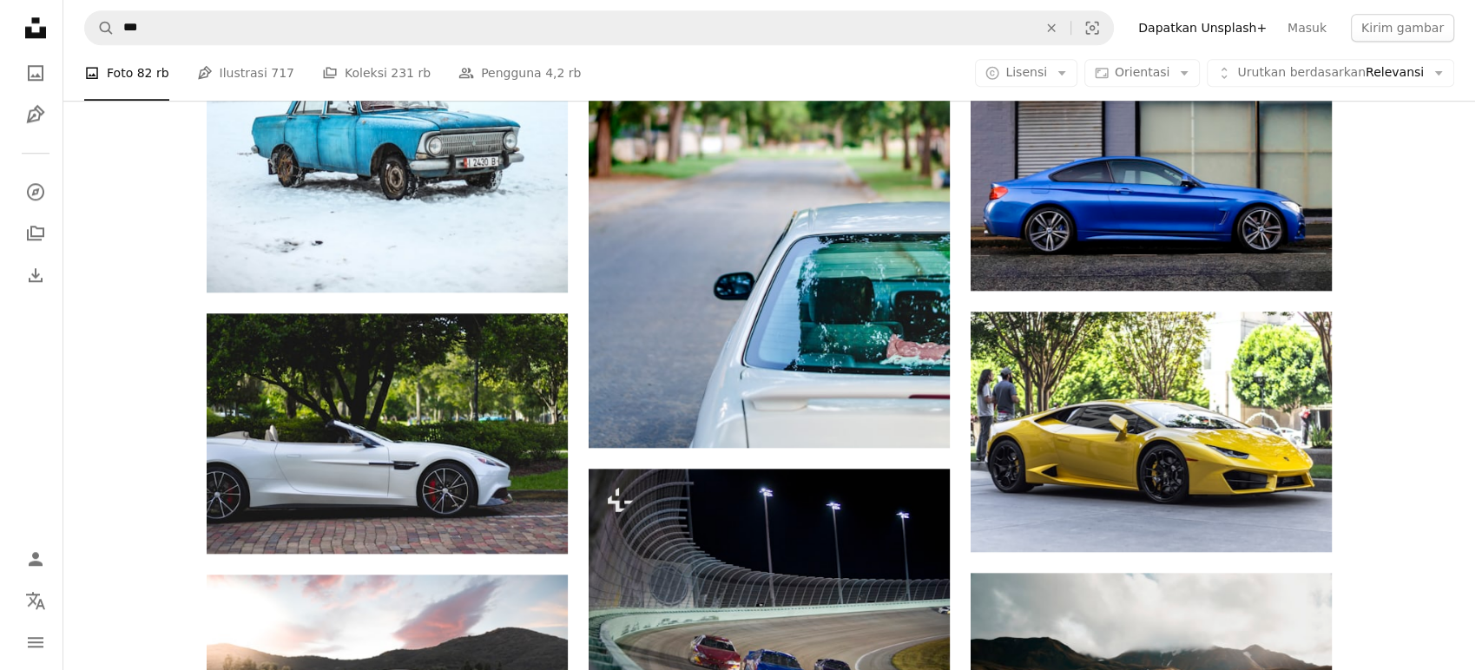
scroll to position [2031, 0]
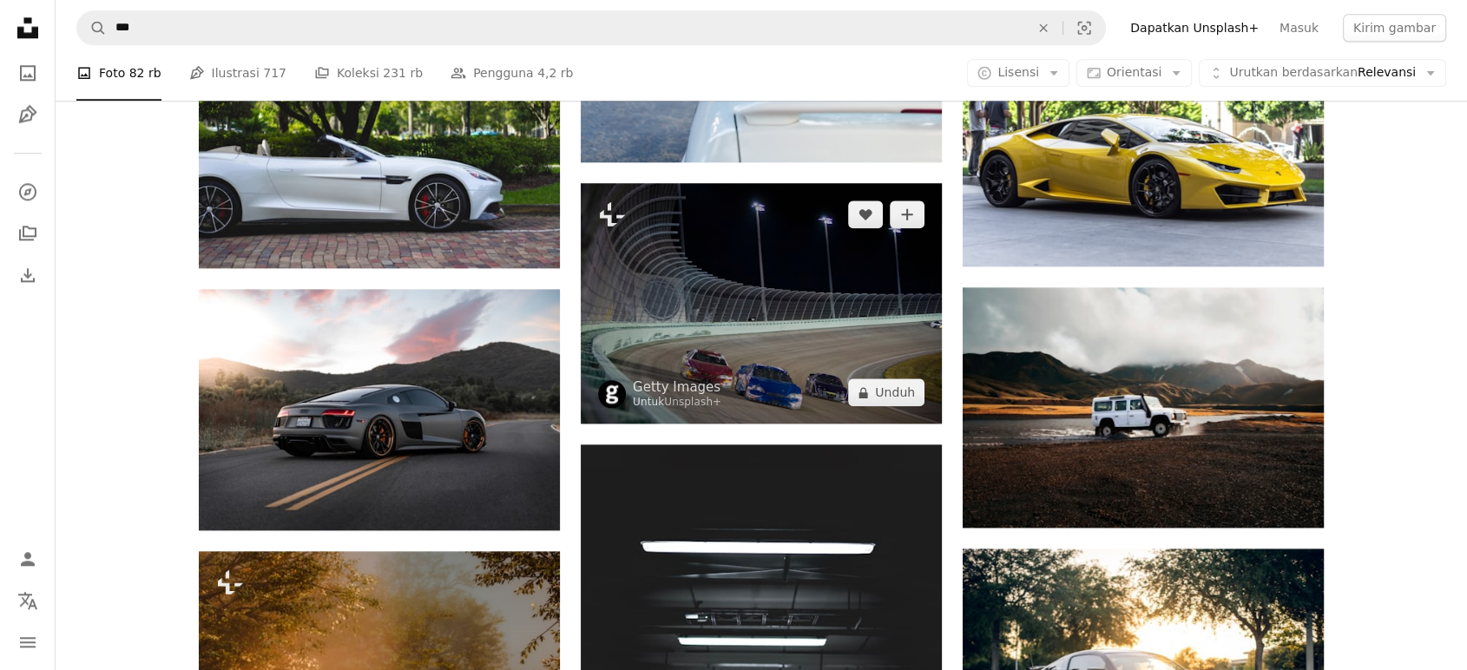
click at [850, 316] on img at bounding box center [761, 303] width 361 height 241
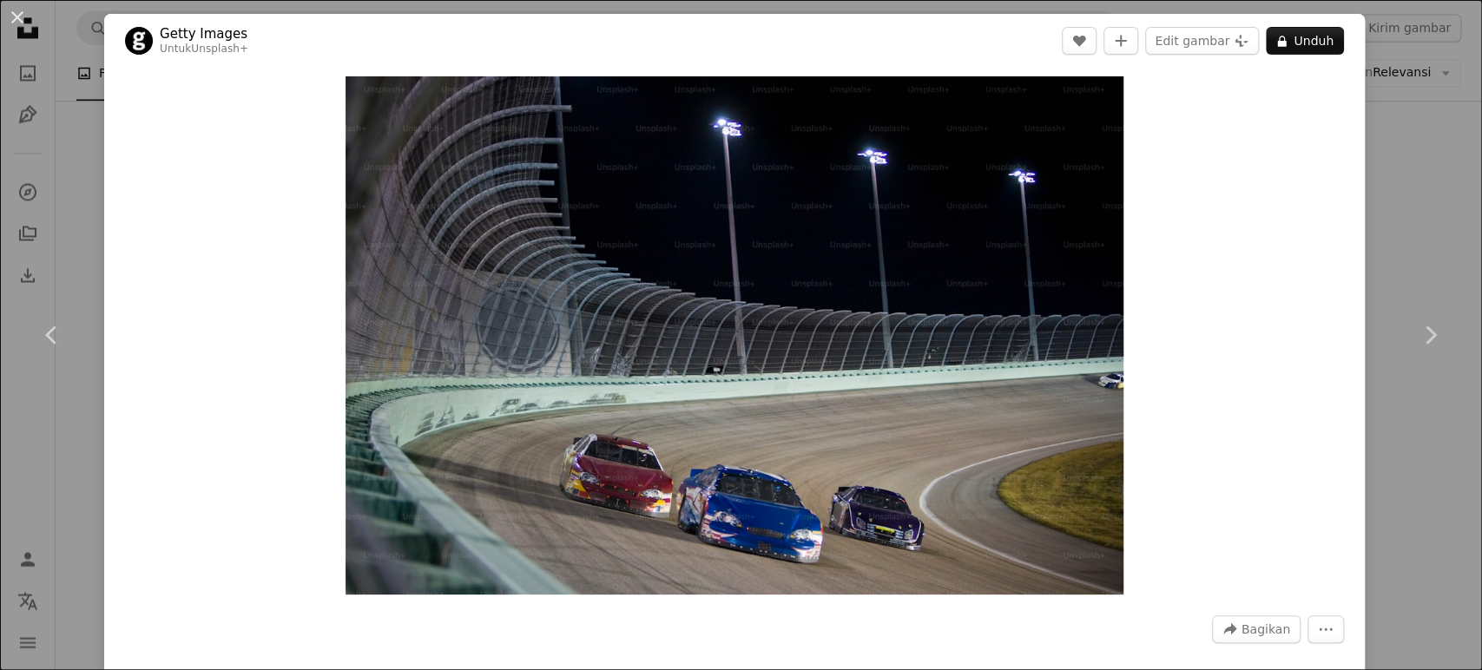
drag, startPoint x: 1471, startPoint y: 115, endPoint x: 1468, endPoint y: 130, distance: 15.0
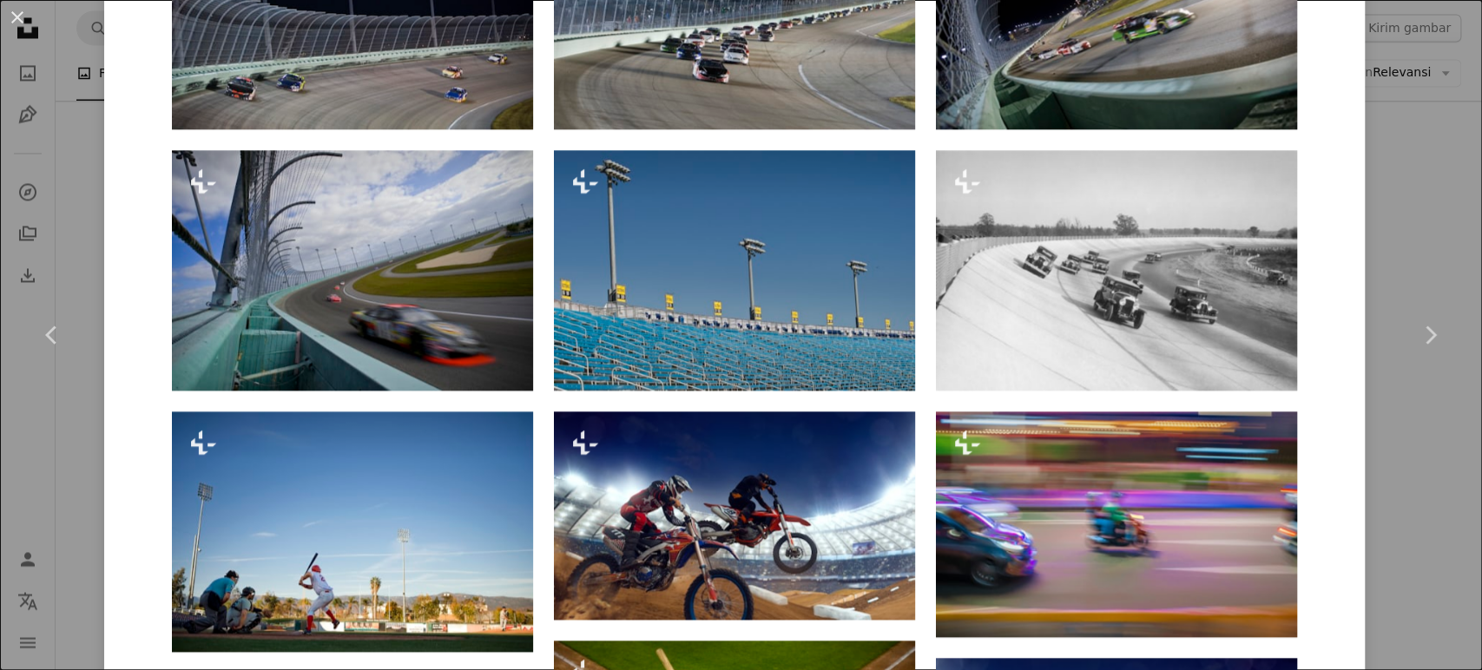
scroll to position [1143, 0]
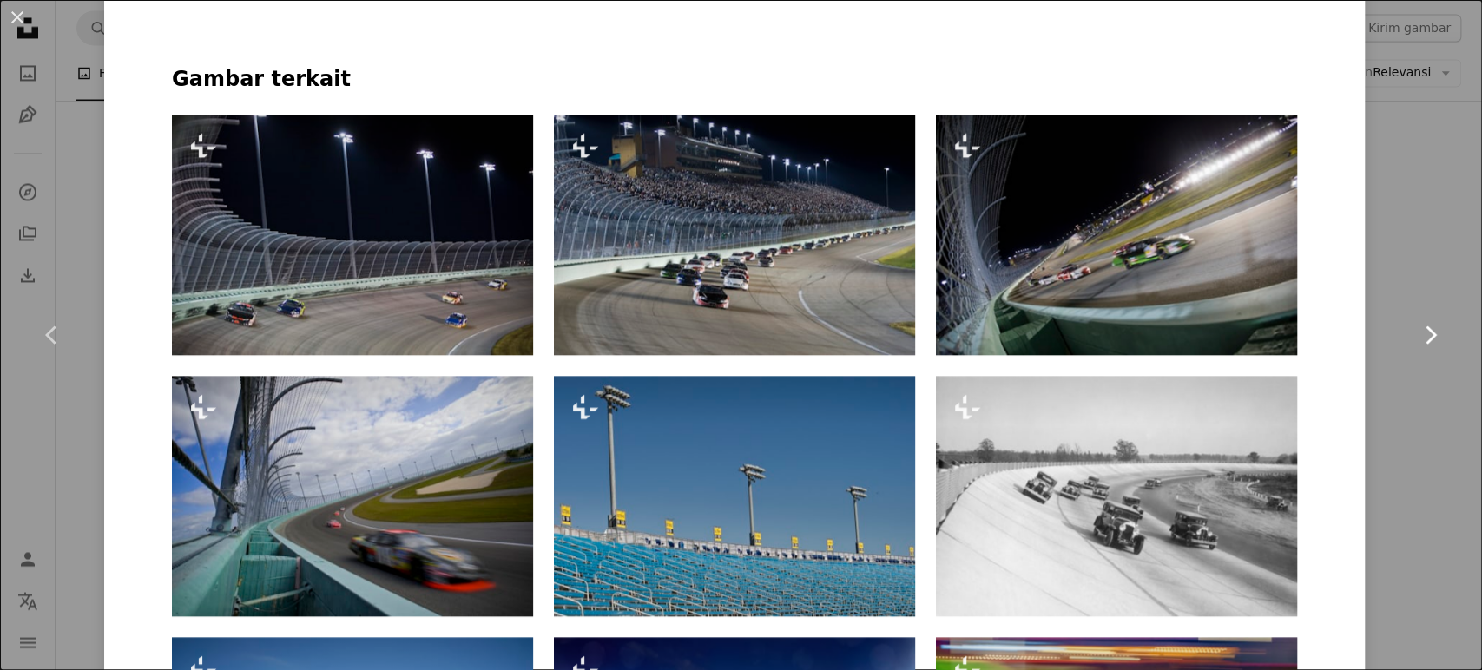
click at [1428, 360] on link "Chevron right" at bounding box center [1430, 335] width 104 height 167
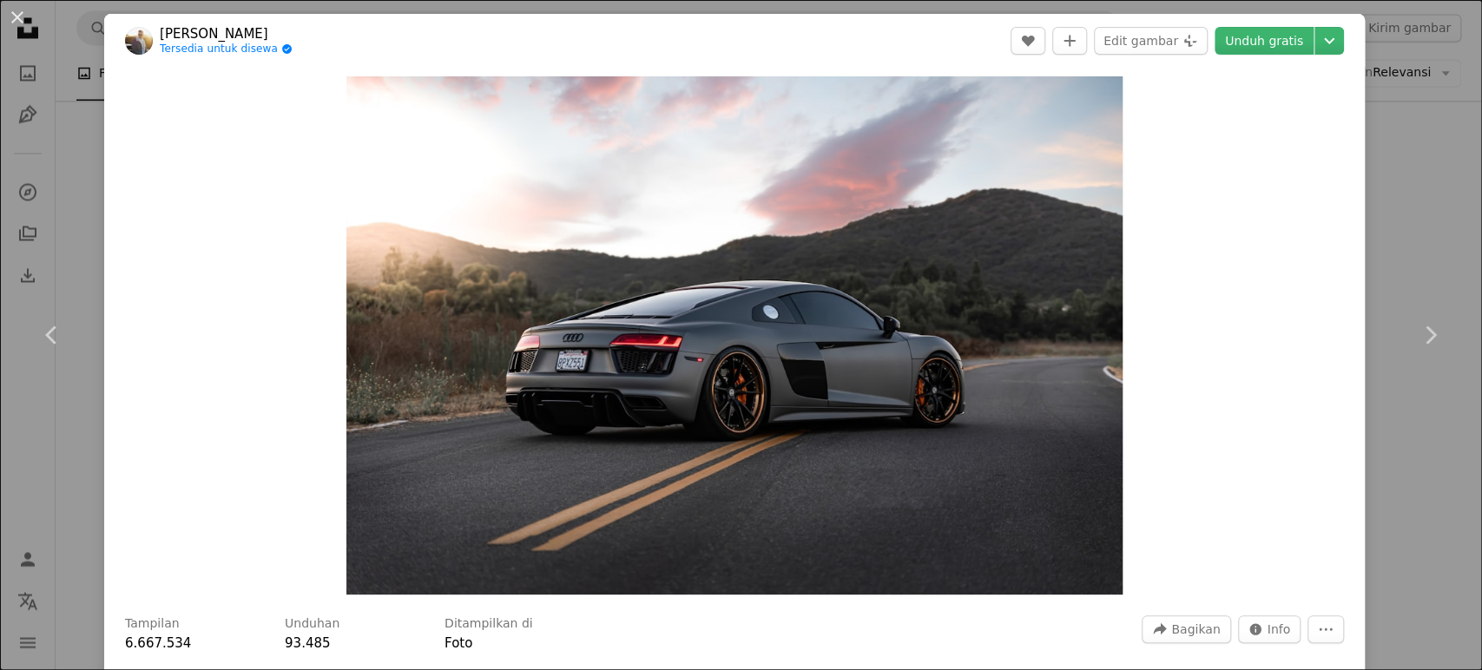
click at [1401, 229] on div "An X shape Chevron left Chevron right [PERSON_NAME] Tersedia untuk disewa A che…" at bounding box center [741, 335] width 1482 height 670
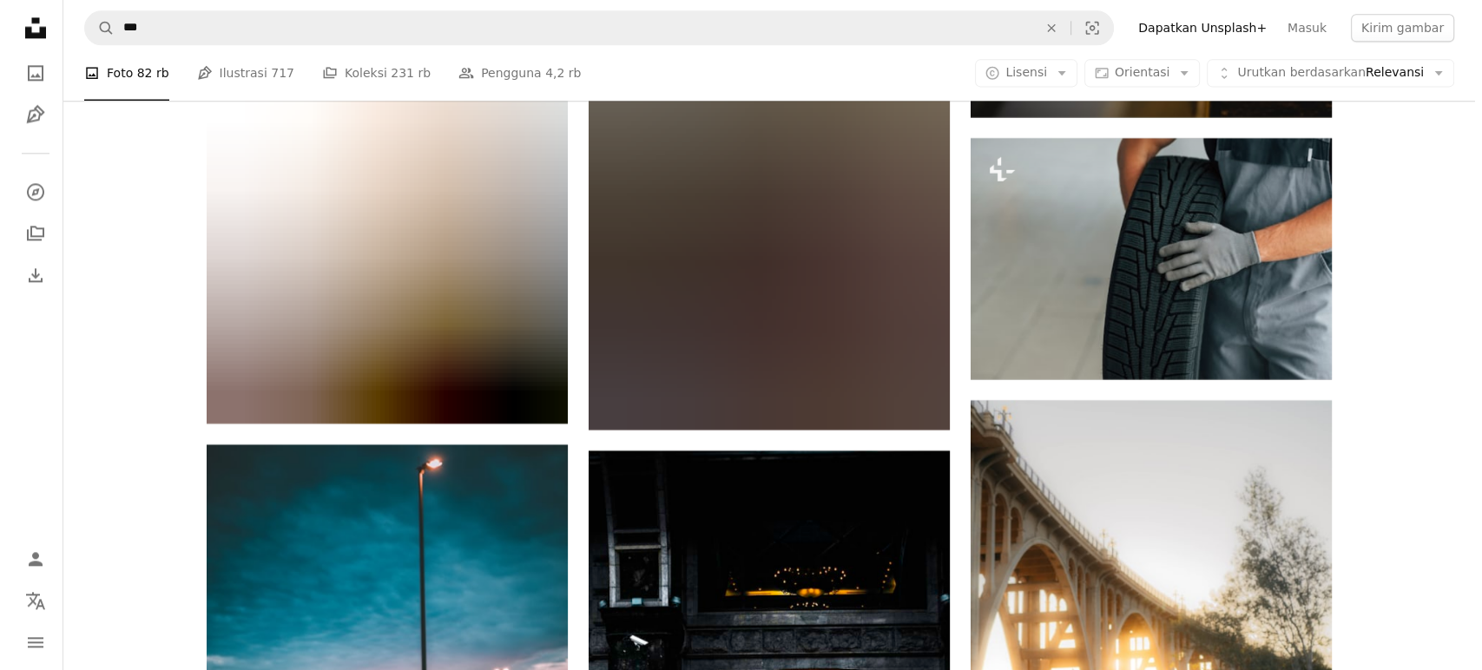
scroll to position [23867, 0]
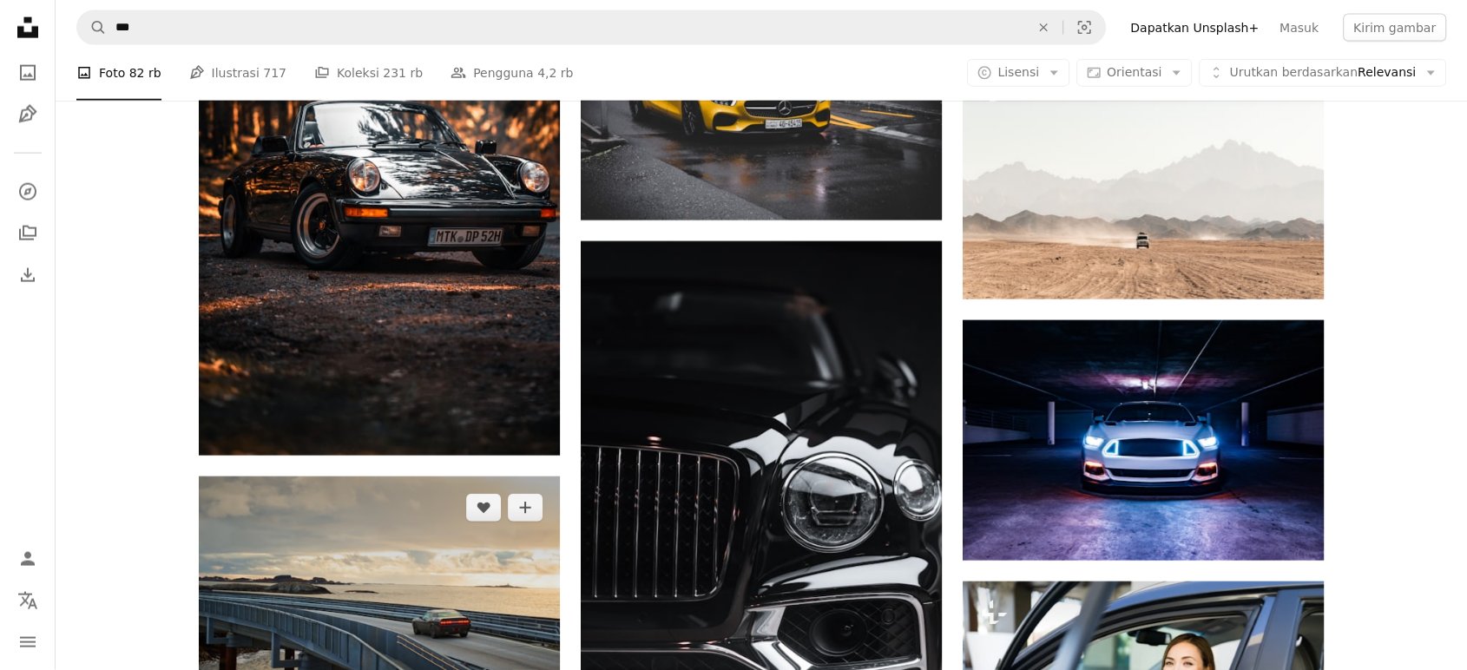
click at [299, 545] on img at bounding box center [379, 596] width 361 height 239
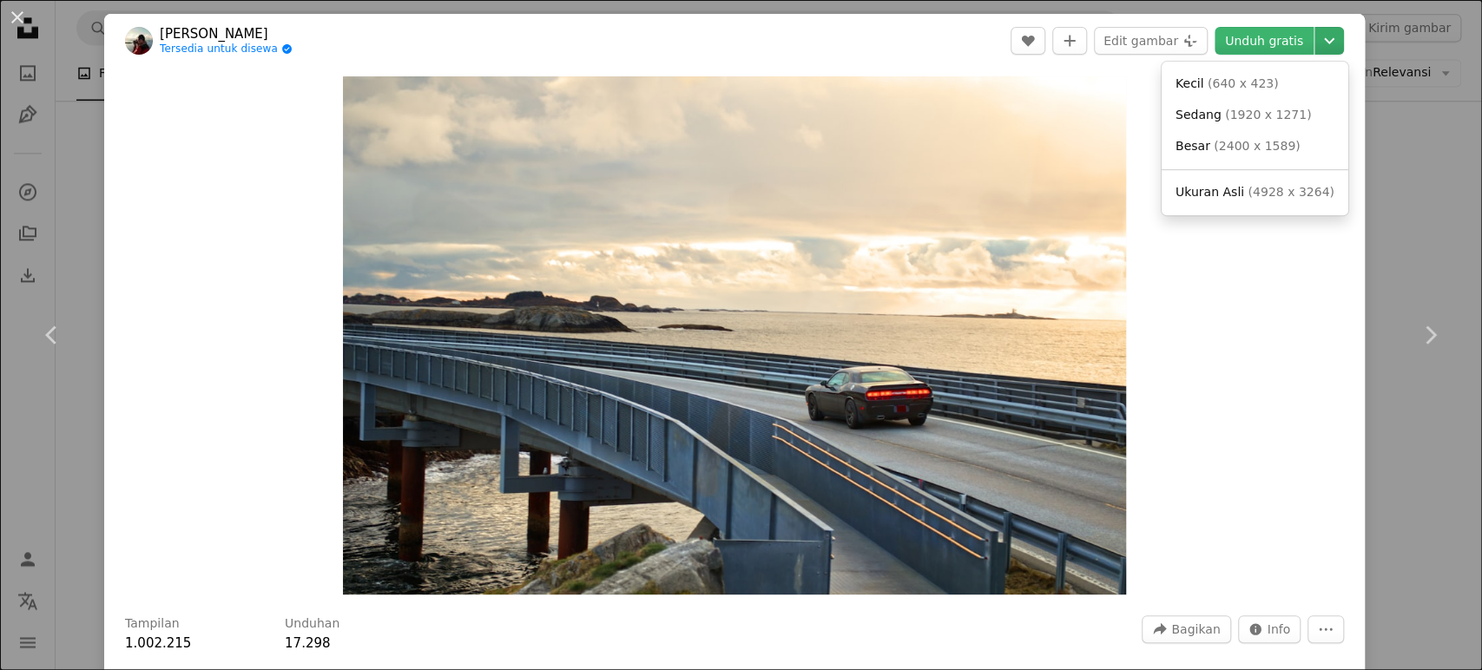
click at [1320, 37] on icon "Chevron down" at bounding box center [1329, 40] width 28 height 21
click at [1296, 181] on link "Ukuran Asli ( 4928 x 3264 )" at bounding box center [1255, 192] width 173 height 31
